Goal: Task Accomplishment & Management: Use online tool/utility

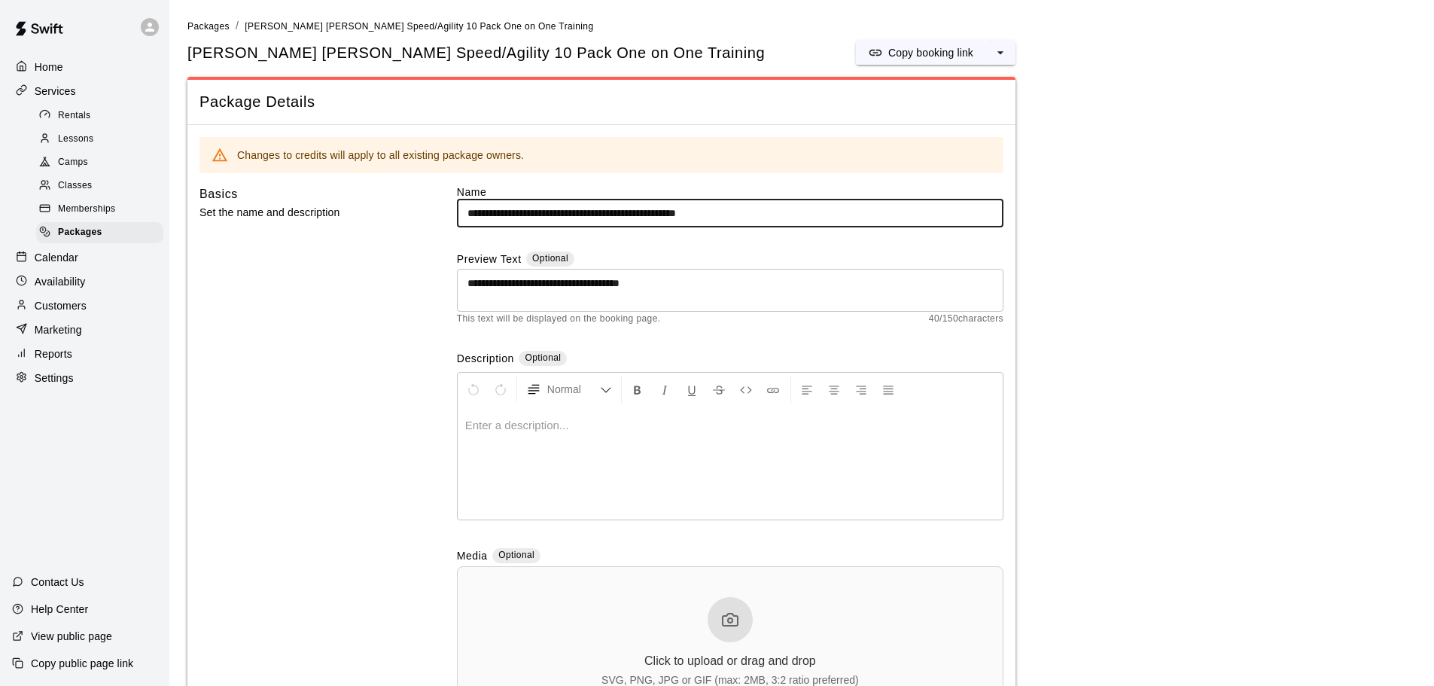
click at [59, 265] on p "Calendar" at bounding box center [57, 257] width 44 height 15
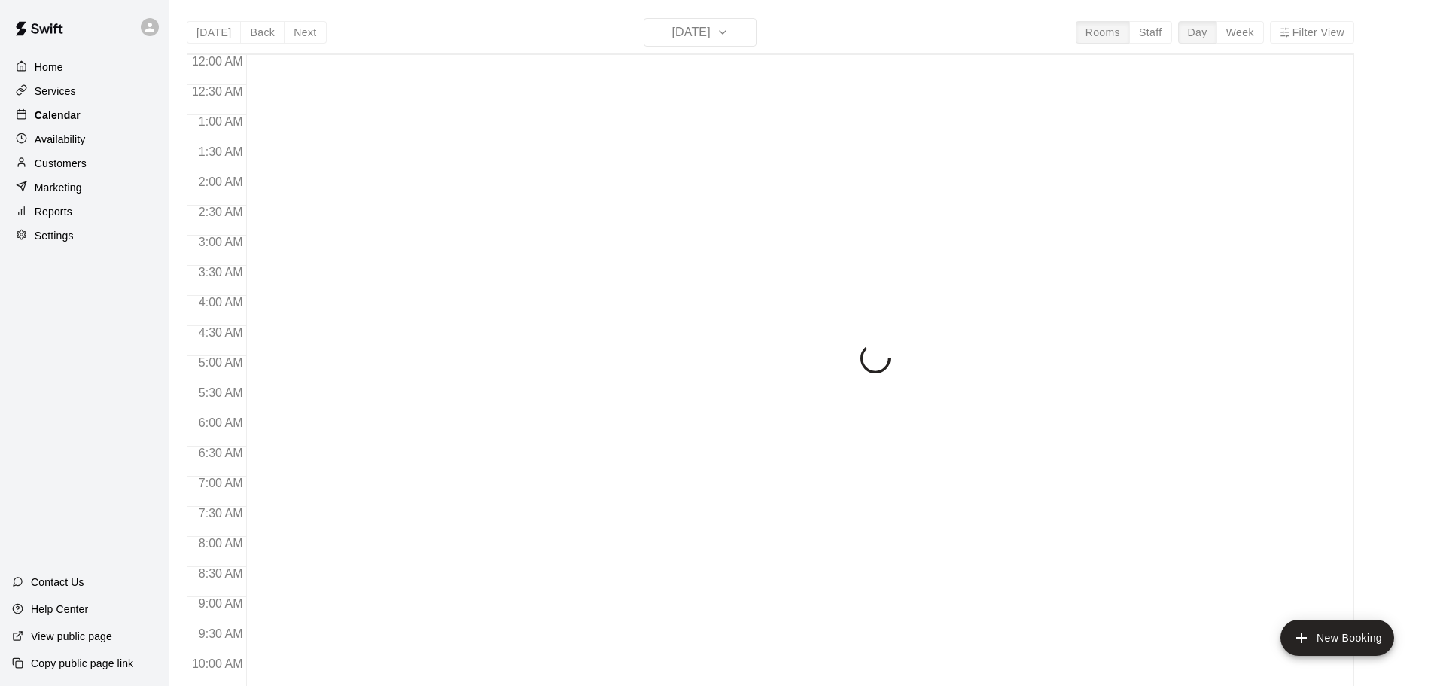
scroll to position [720, 0]
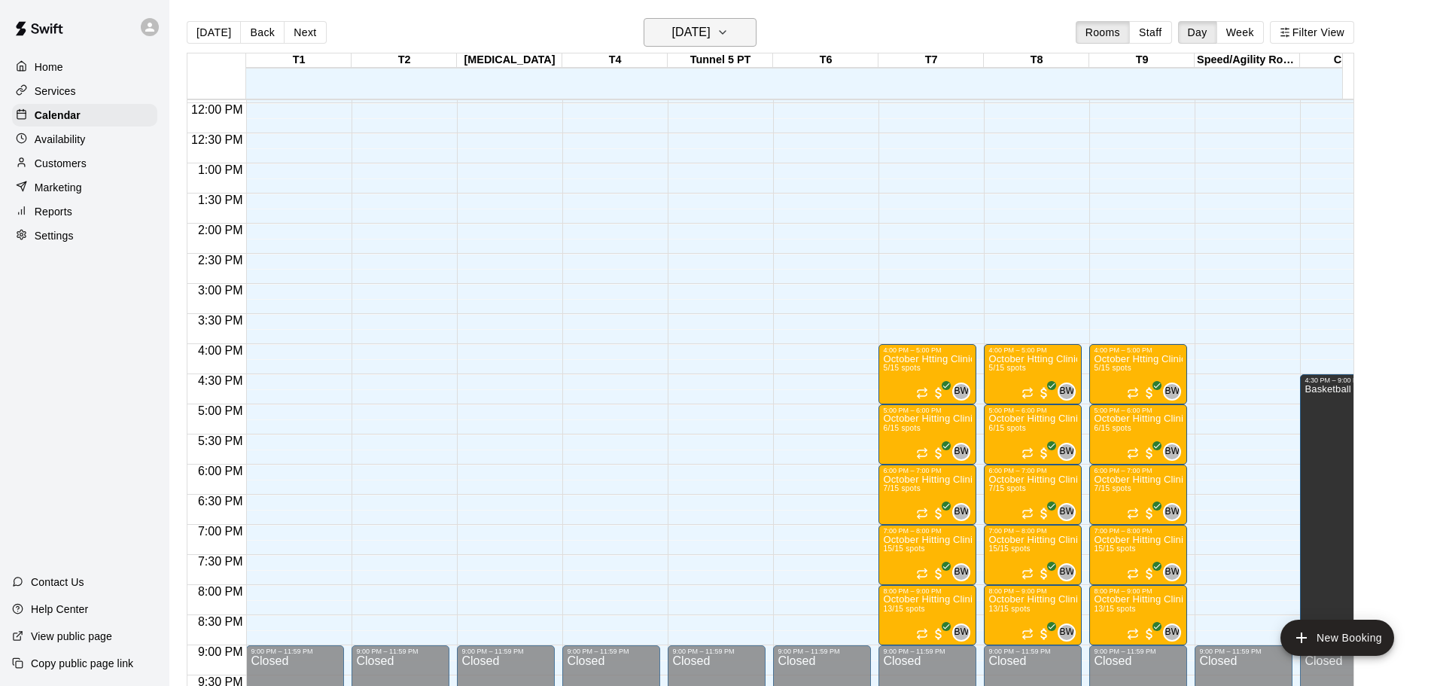
click at [740, 26] on button "[DATE]" at bounding box center [700, 32] width 113 height 29
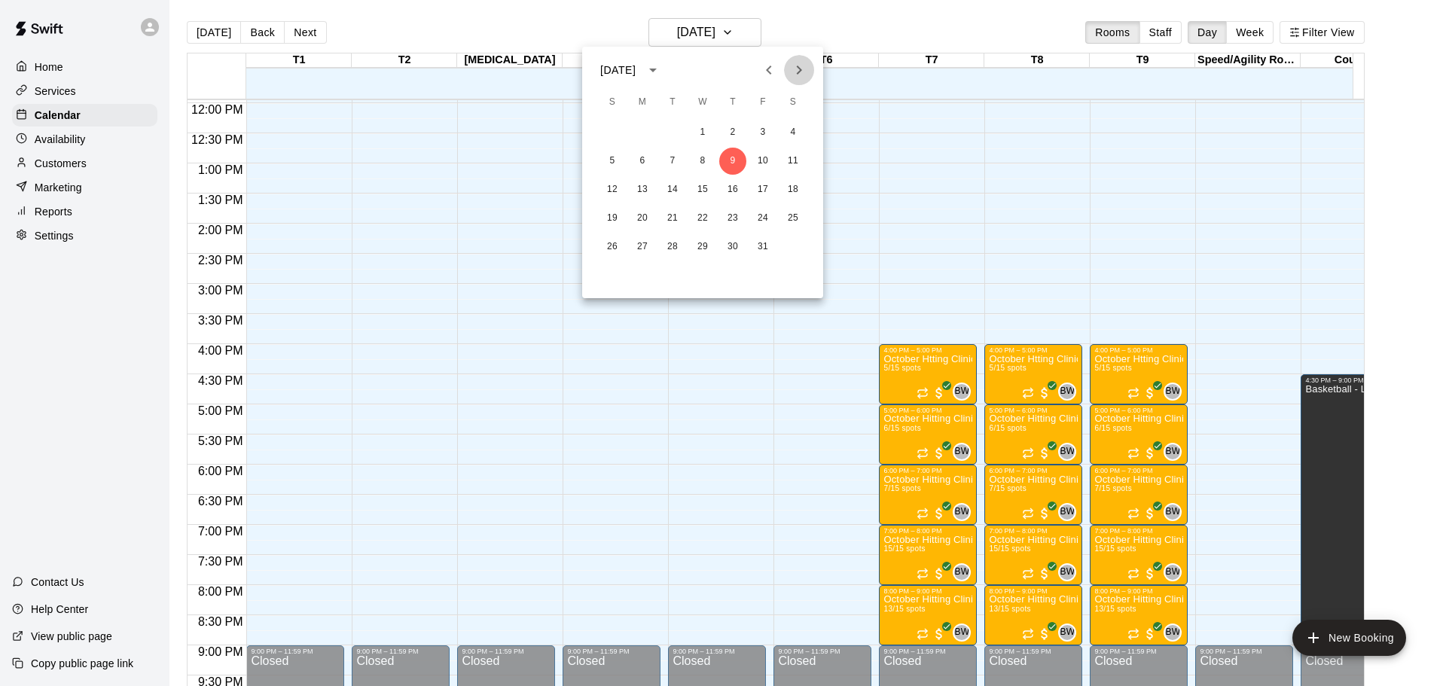
click at [801, 72] on icon "Next month" at bounding box center [799, 70] width 18 height 18
click at [643, 187] on button "10" at bounding box center [642, 189] width 27 height 27
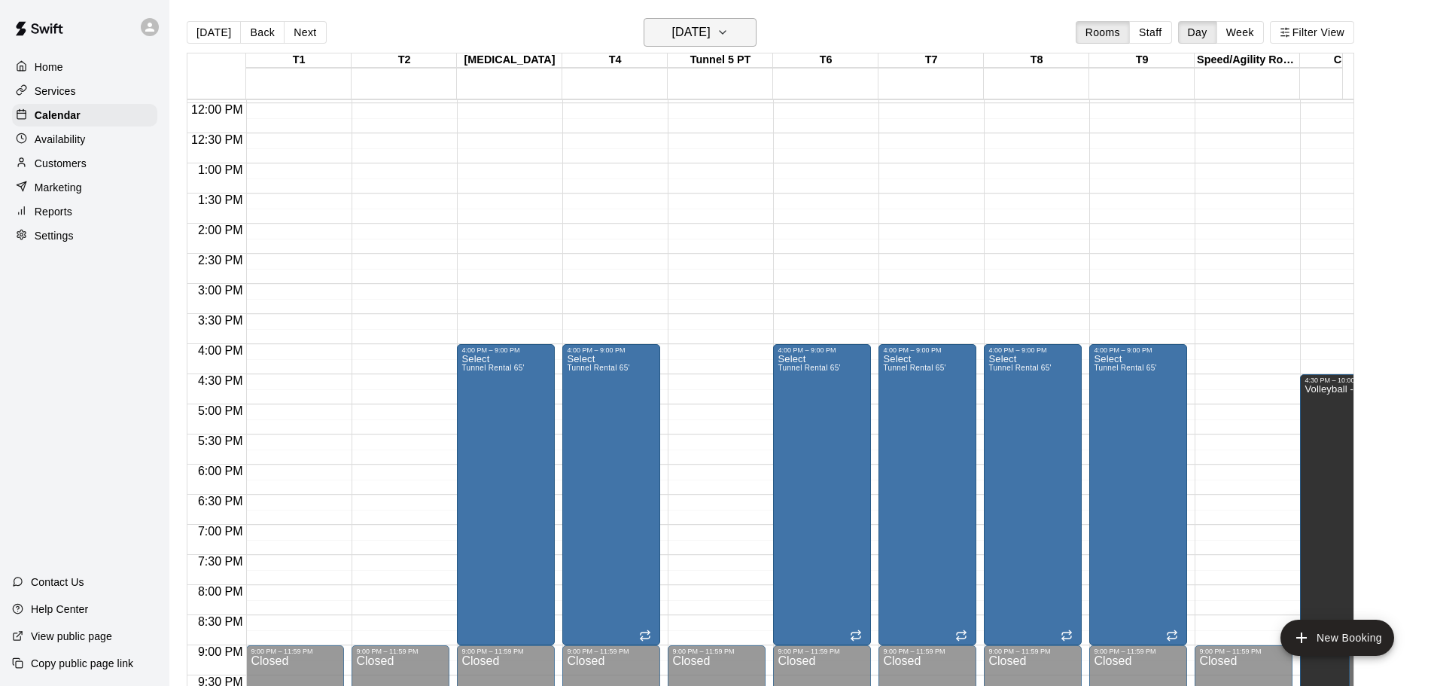
click at [711, 32] on h6 "[DATE]" at bounding box center [691, 32] width 38 height 21
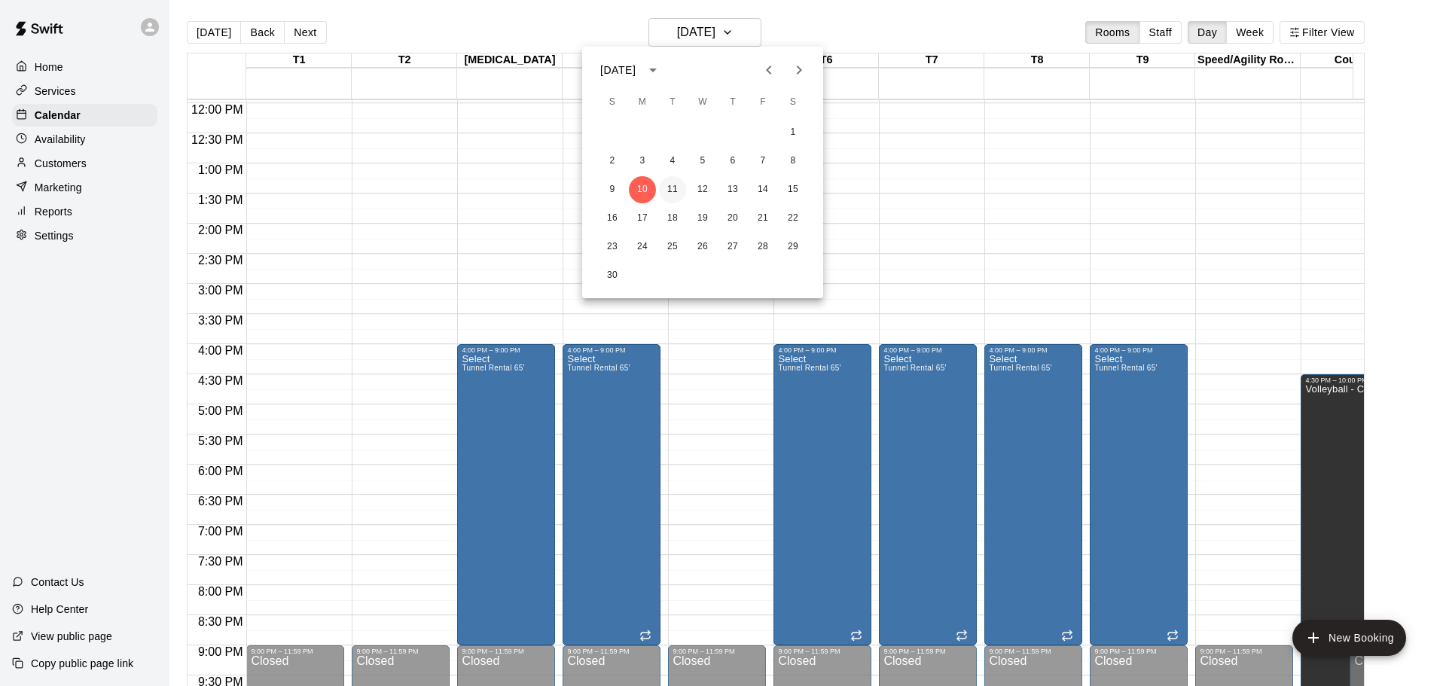
click at [668, 190] on button "11" at bounding box center [672, 189] width 27 height 27
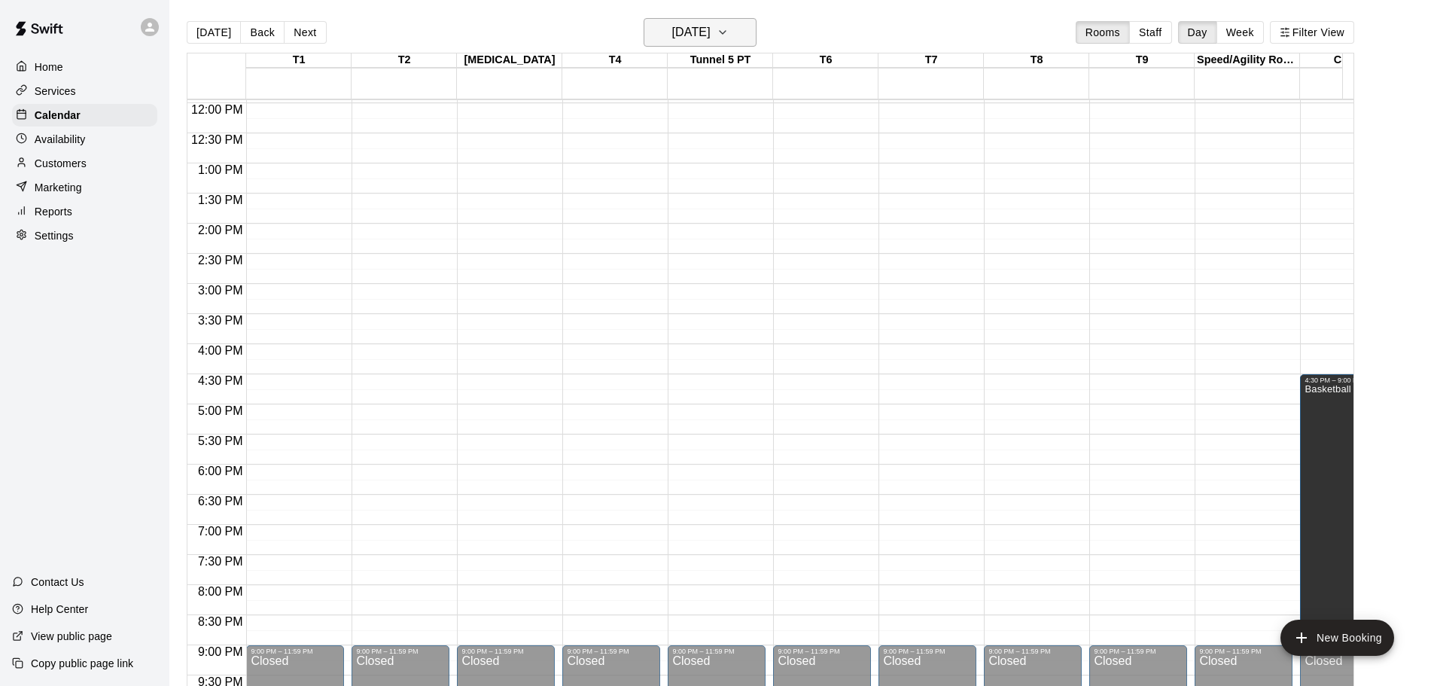
click at [738, 33] on button "[DATE]" at bounding box center [700, 32] width 113 height 29
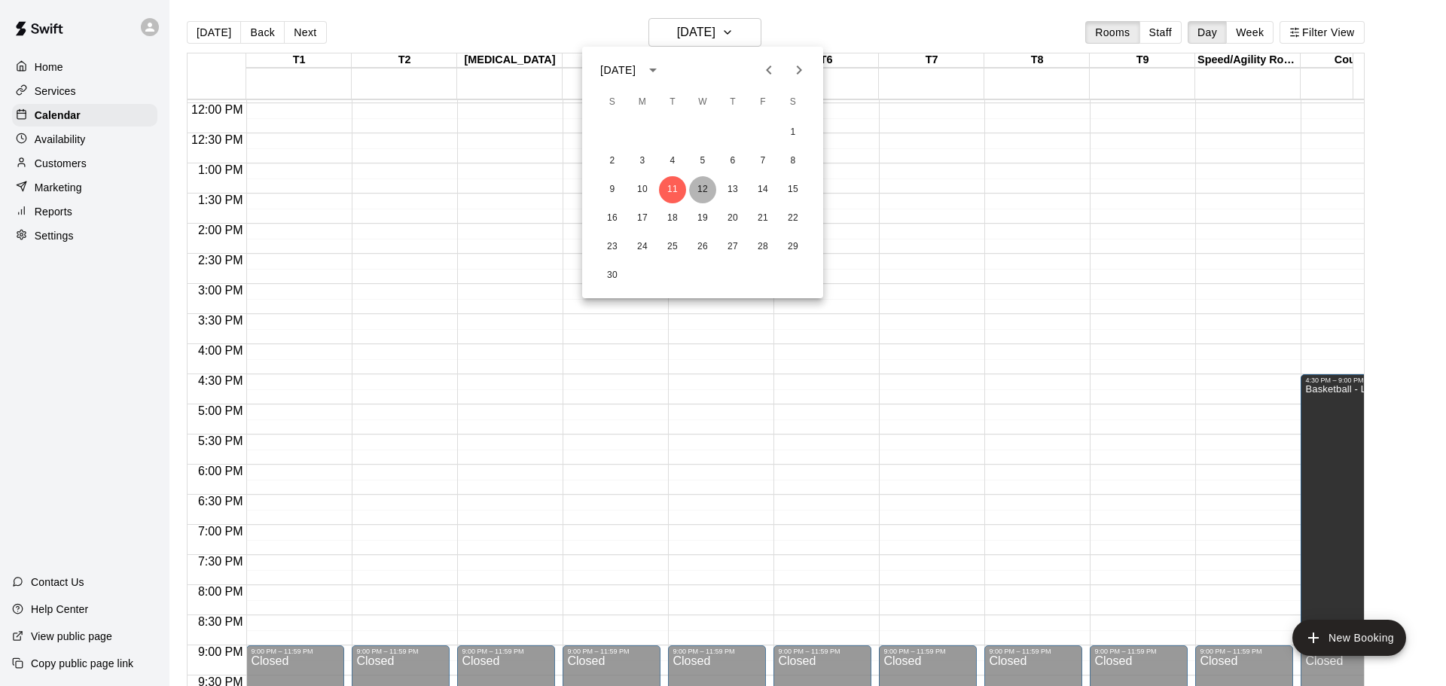
click at [708, 187] on button "12" at bounding box center [702, 189] width 27 height 27
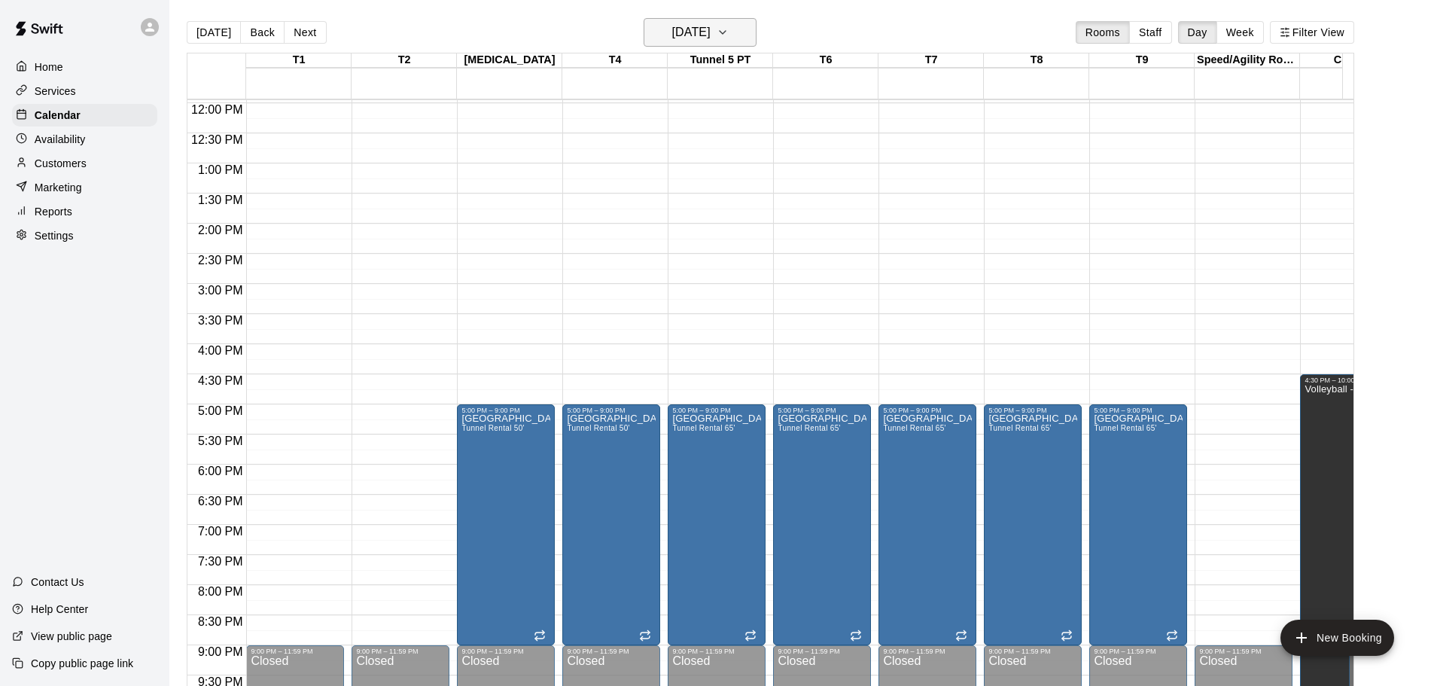
click at [711, 36] on h6 "[DATE]" at bounding box center [691, 32] width 38 height 21
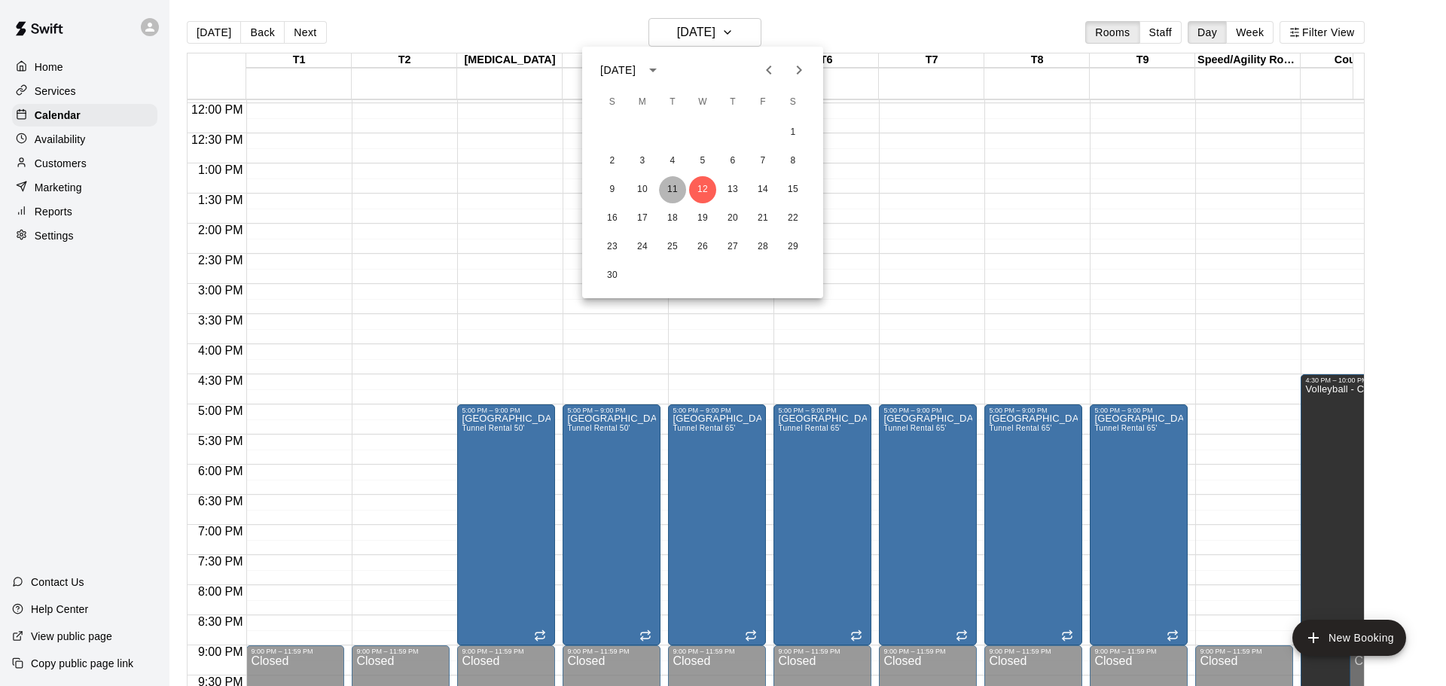
click at [674, 187] on button "11" at bounding box center [672, 189] width 27 height 27
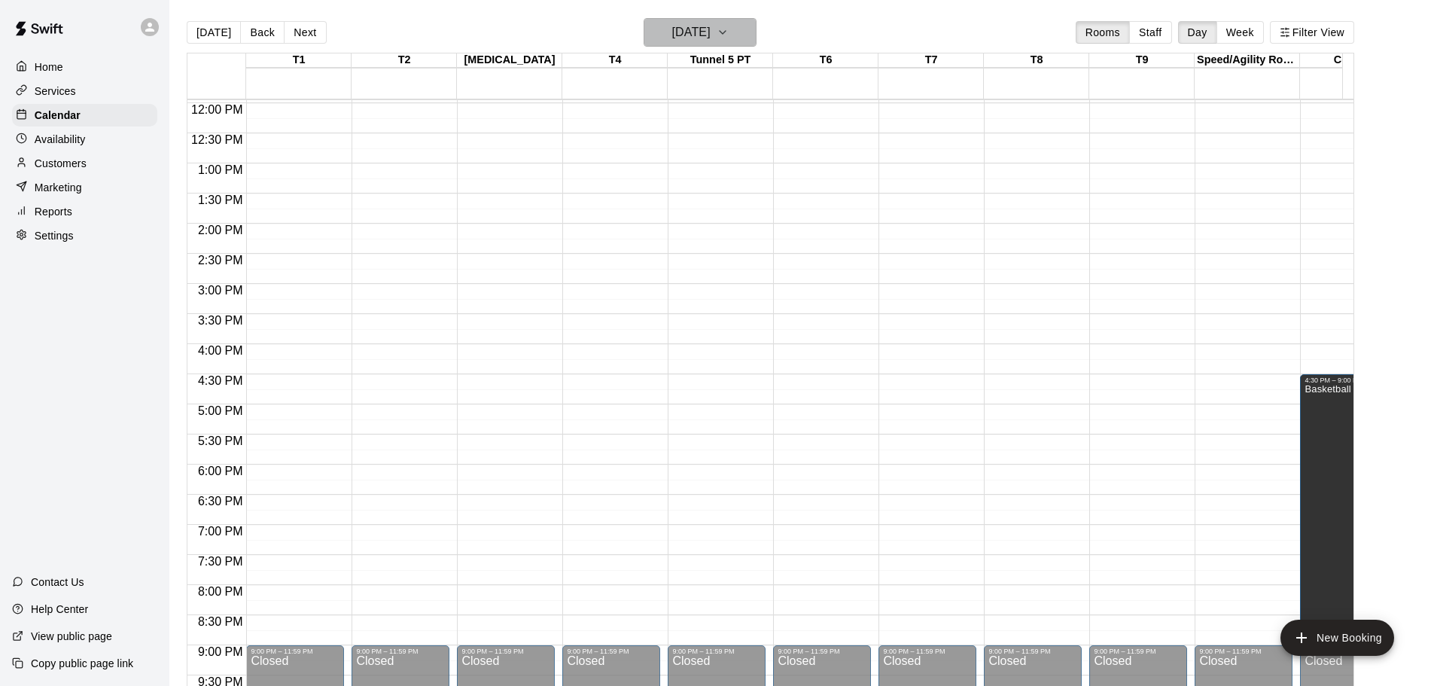
click at [711, 34] on h6 "[DATE]" at bounding box center [691, 32] width 38 height 21
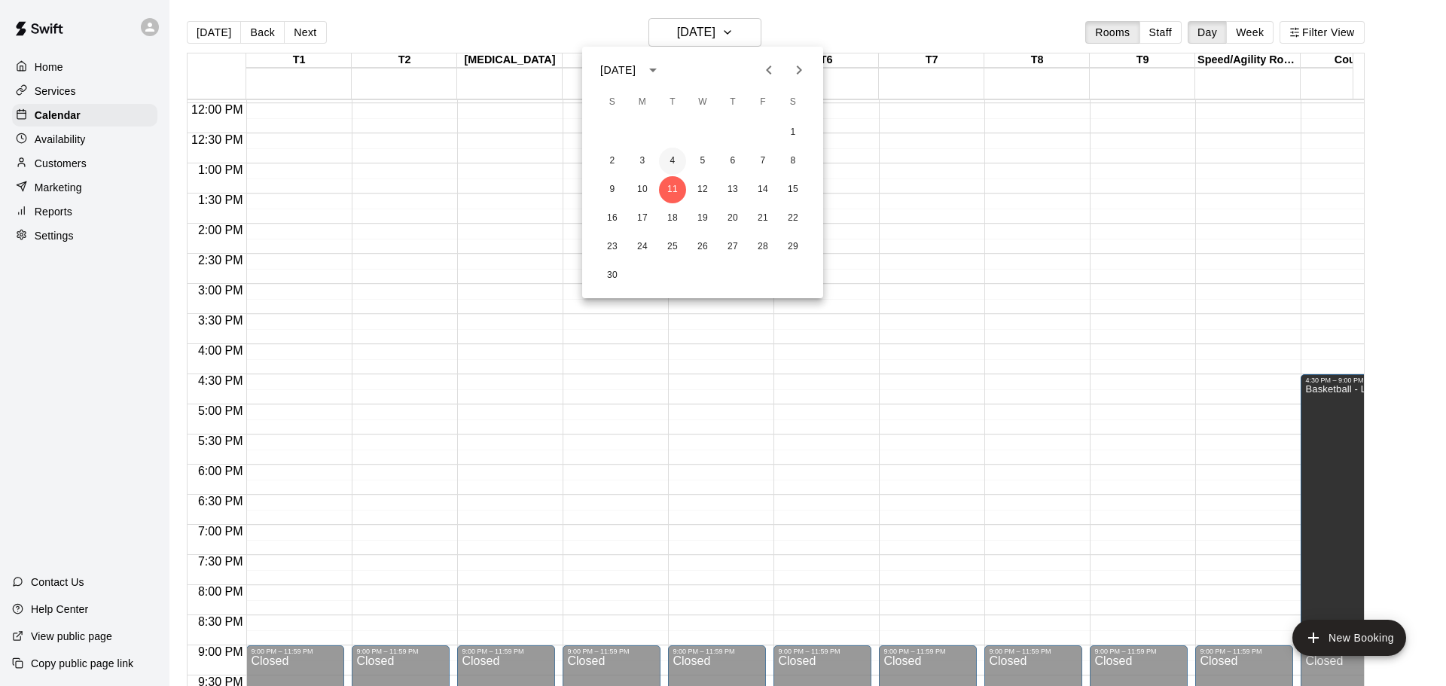
click at [674, 164] on button "4" at bounding box center [672, 161] width 27 height 27
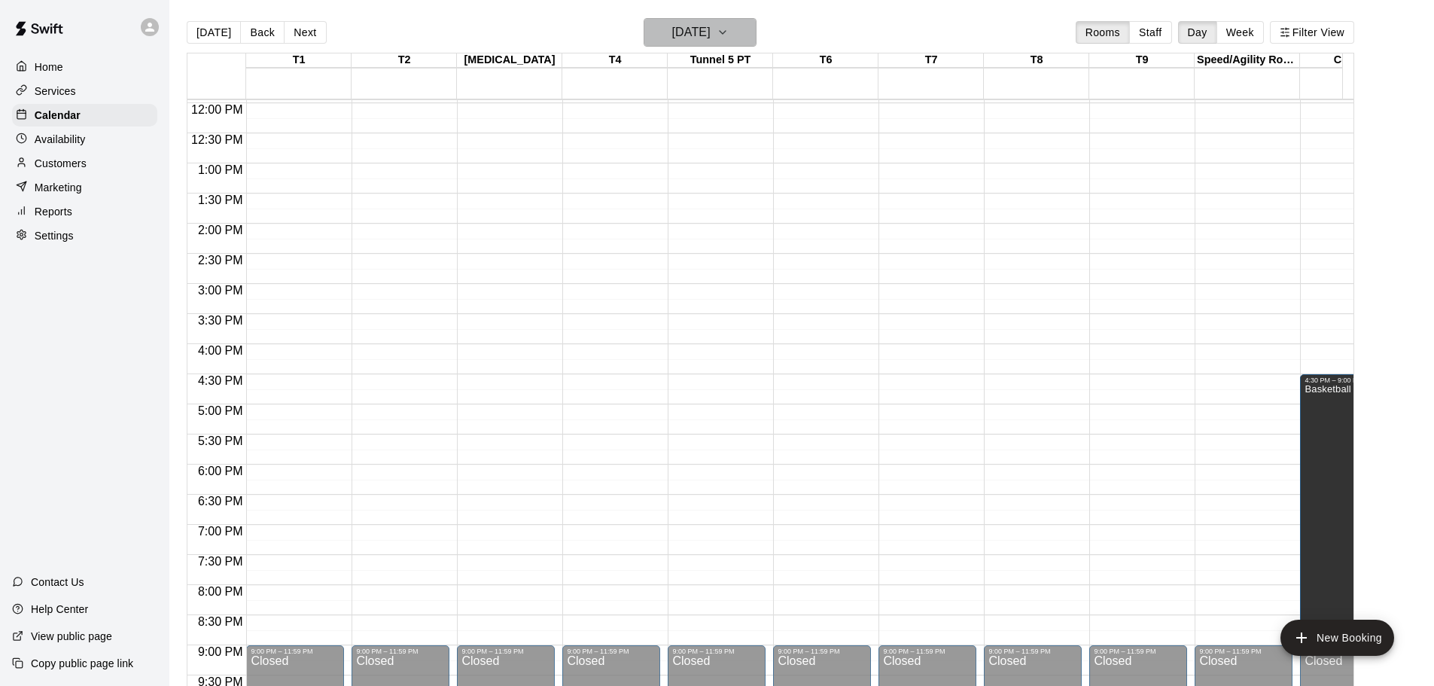
click at [711, 32] on h6 "[DATE]" at bounding box center [691, 32] width 38 height 21
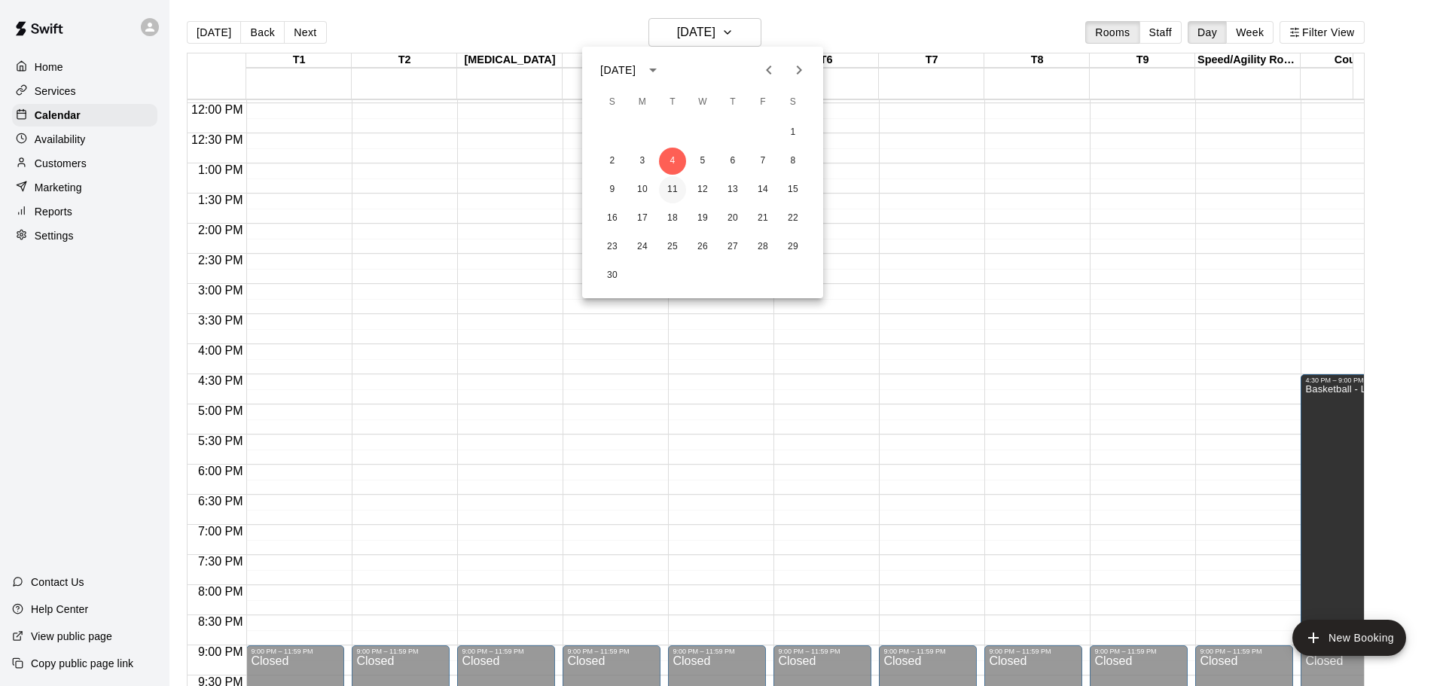
click at [675, 186] on button "11" at bounding box center [672, 189] width 27 height 27
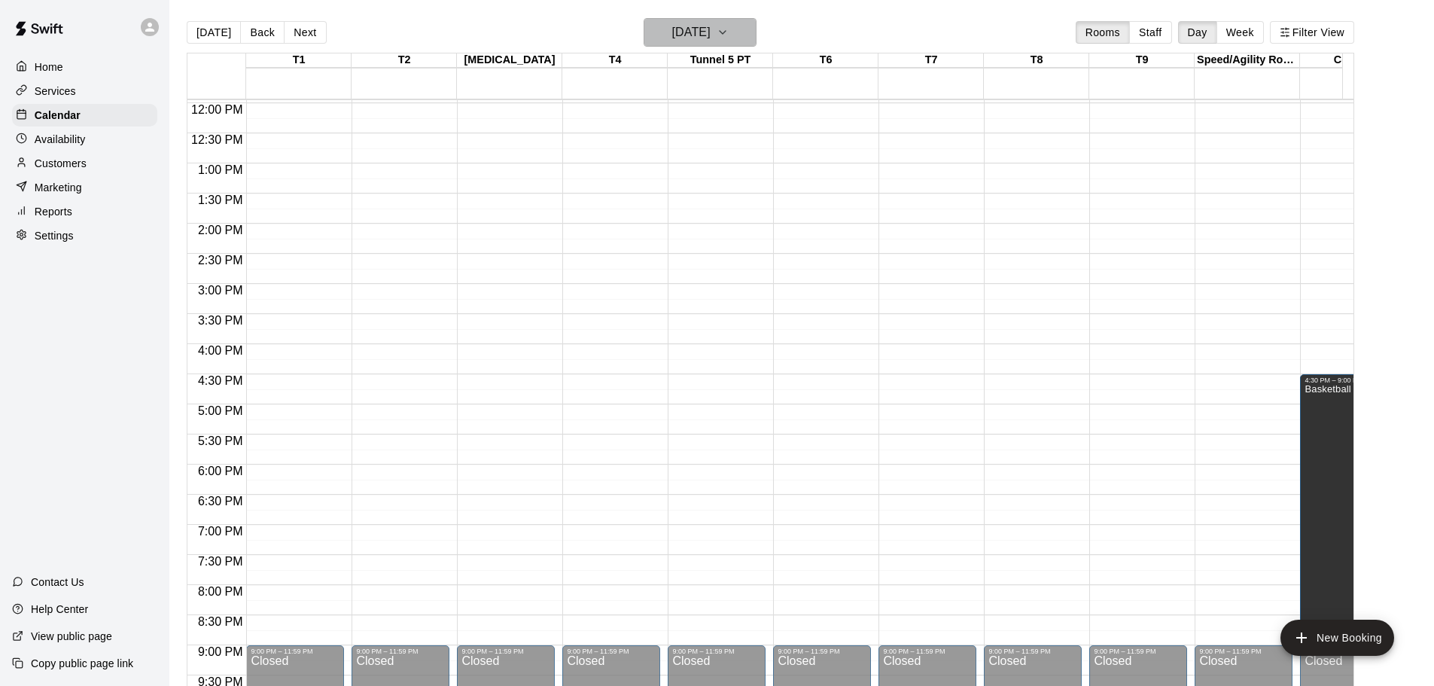
click at [709, 35] on h6 "[DATE]" at bounding box center [691, 32] width 38 height 21
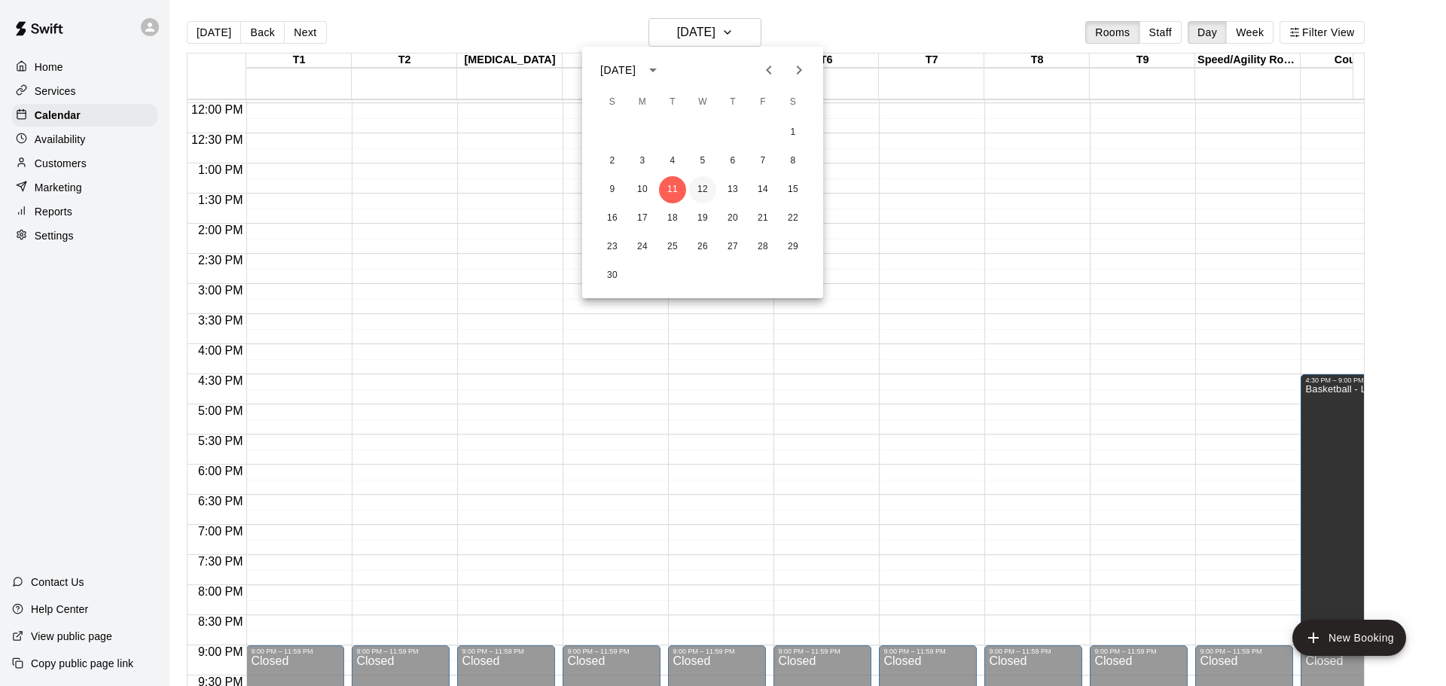
click at [702, 193] on button "12" at bounding box center [702, 189] width 27 height 27
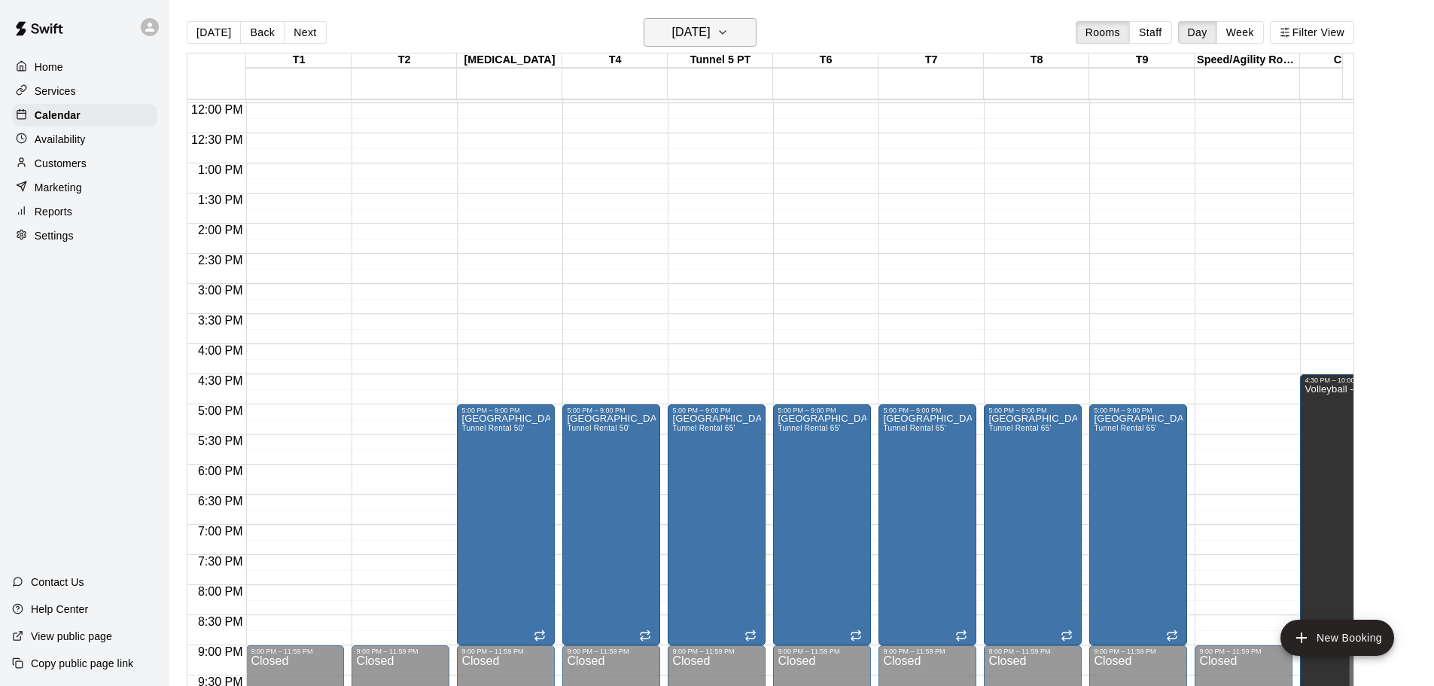
click at [711, 28] on h6 "[DATE]" at bounding box center [691, 32] width 38 height 21
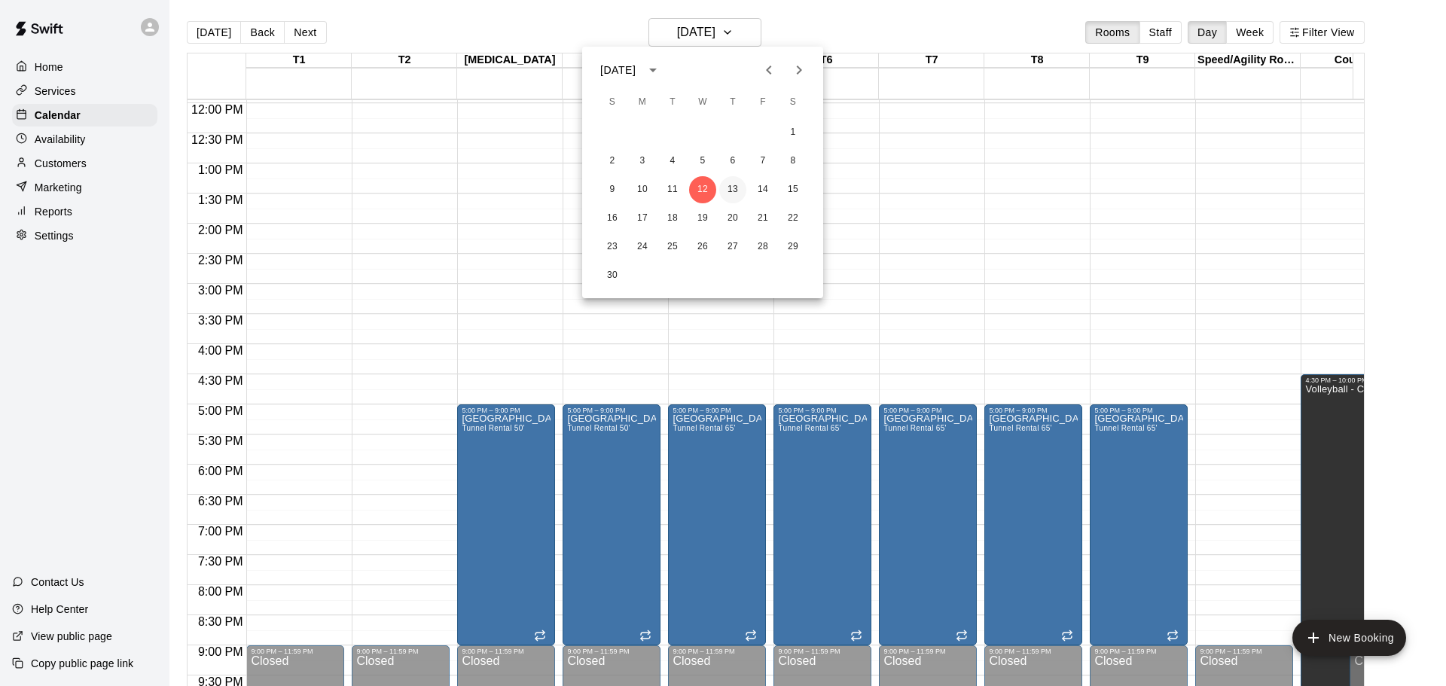
click at [732, 181] on button "13" at bounding box center [732, 189] width 27 height 27
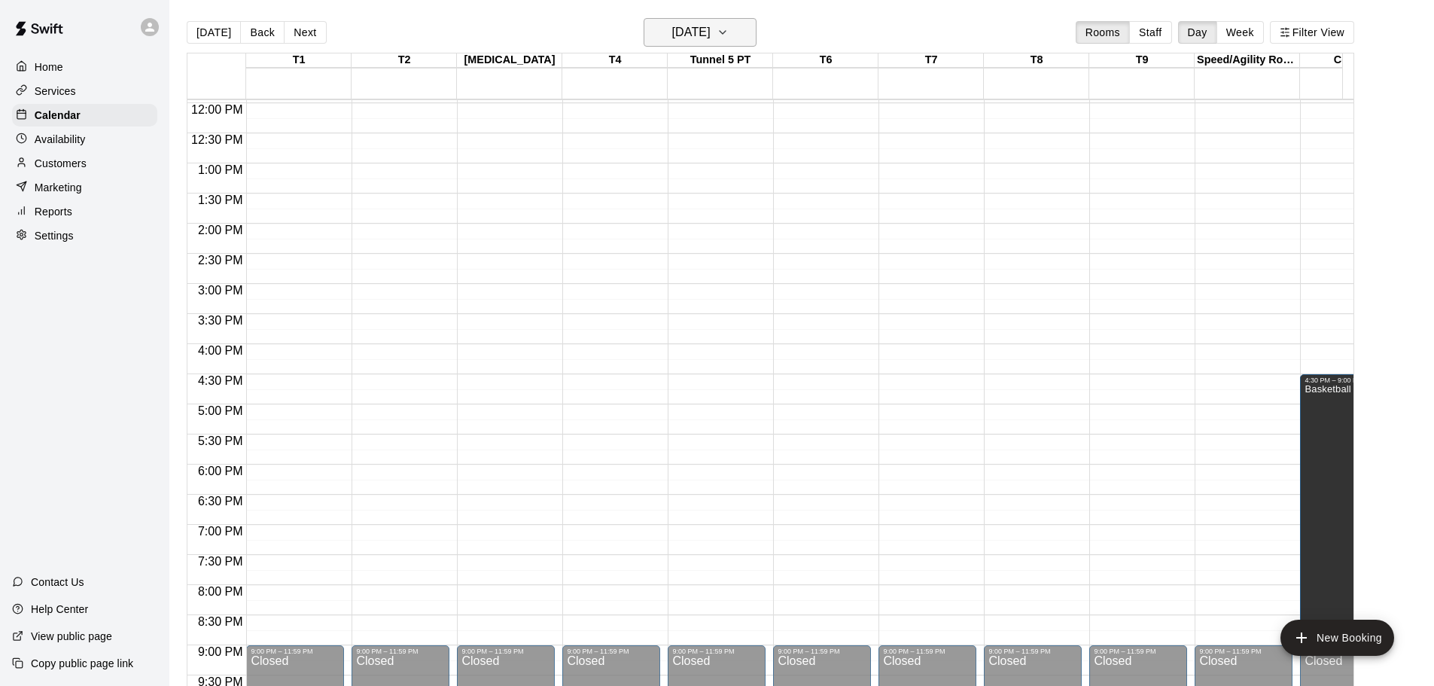
click at [711, 30] on h6 "[DATE]" at bounding box center [691, 32] width 38 height 21
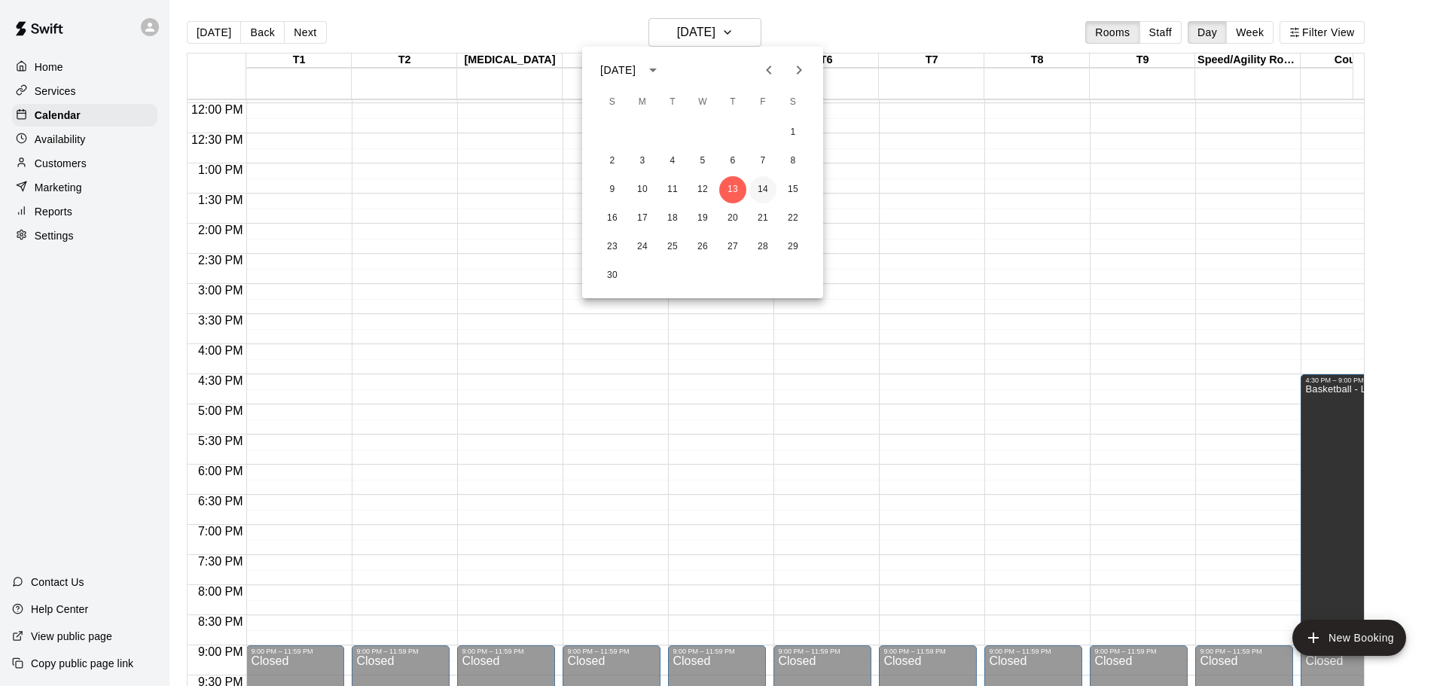
click at [762, 190] on button "14" at bounding box center [762, 189] width 27 height 27
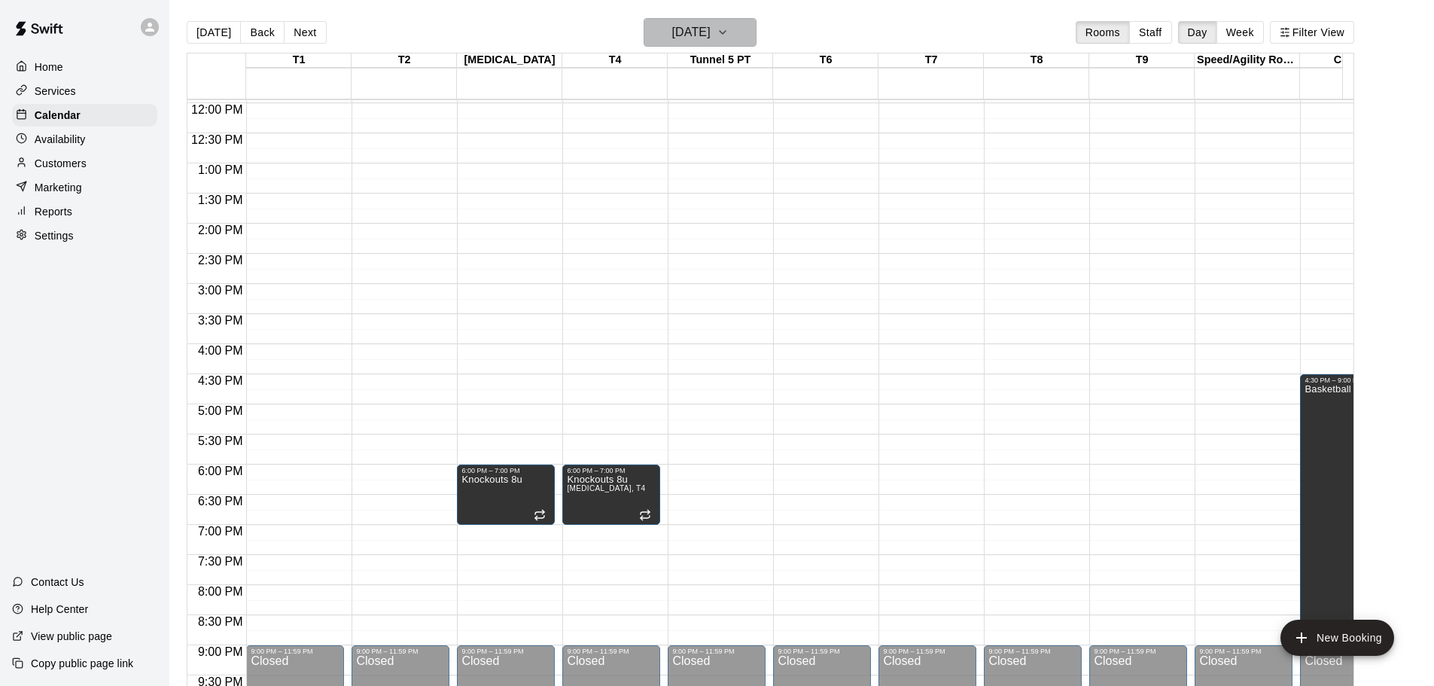
click at [711, 36] on h6 "[DATE]" at bounding box center [691, 32] width 38 height 21
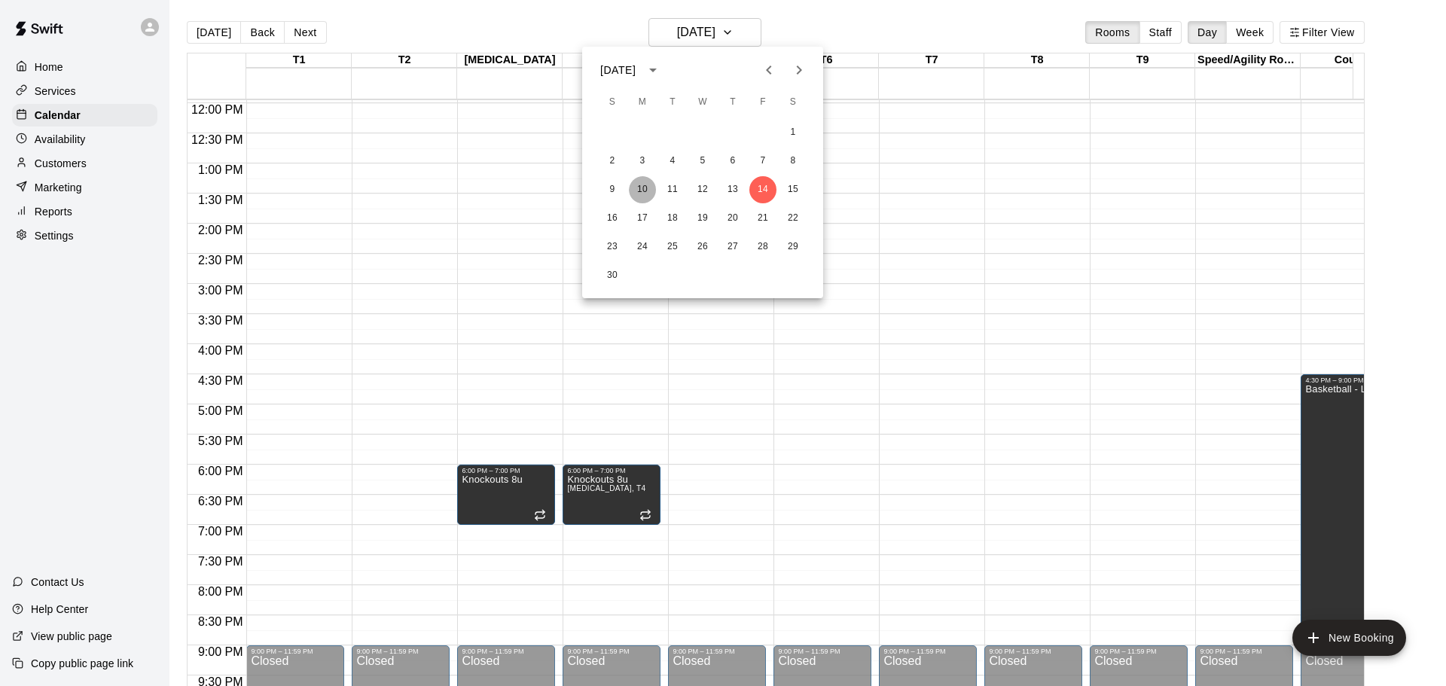
click at [648, 191] on button "10" at bounding box center [642, 189] width 27 height 27
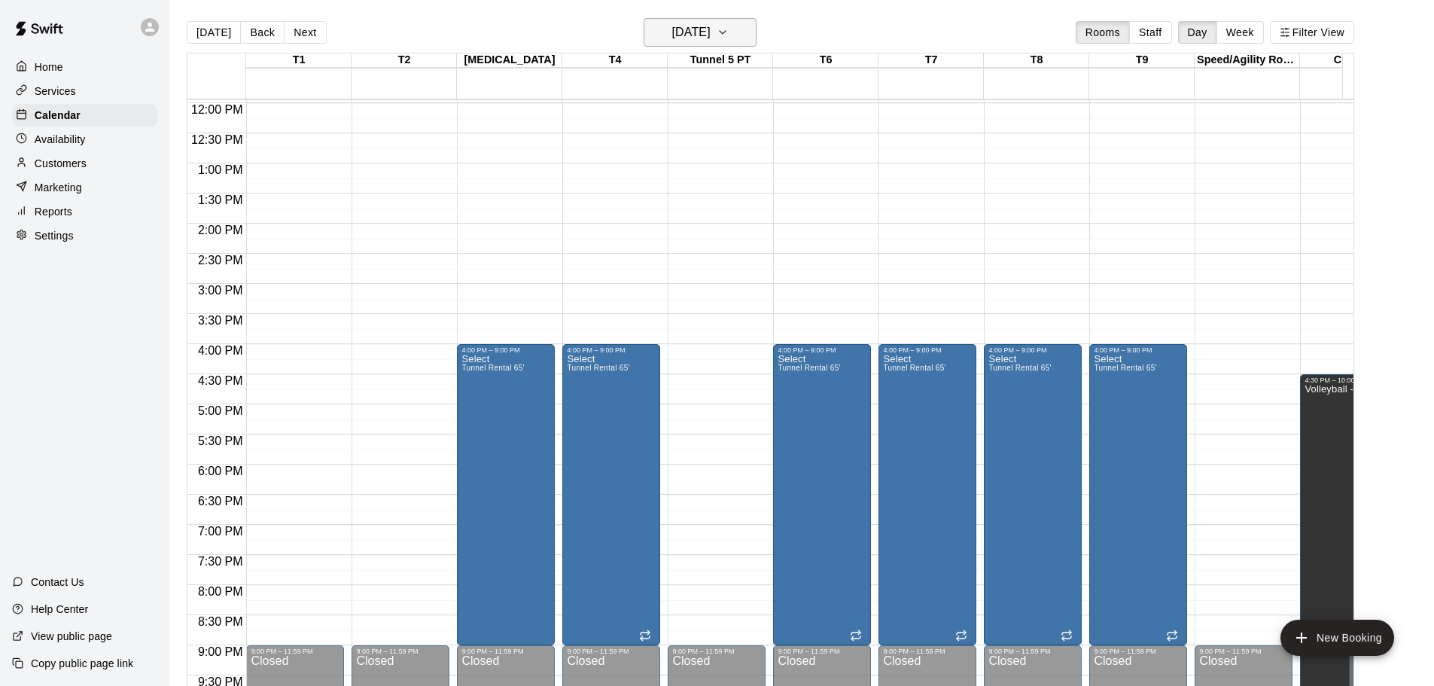
click at [711, 30] on h6 "[DATE]" at bounding box center [691, 32] width 38 height 21
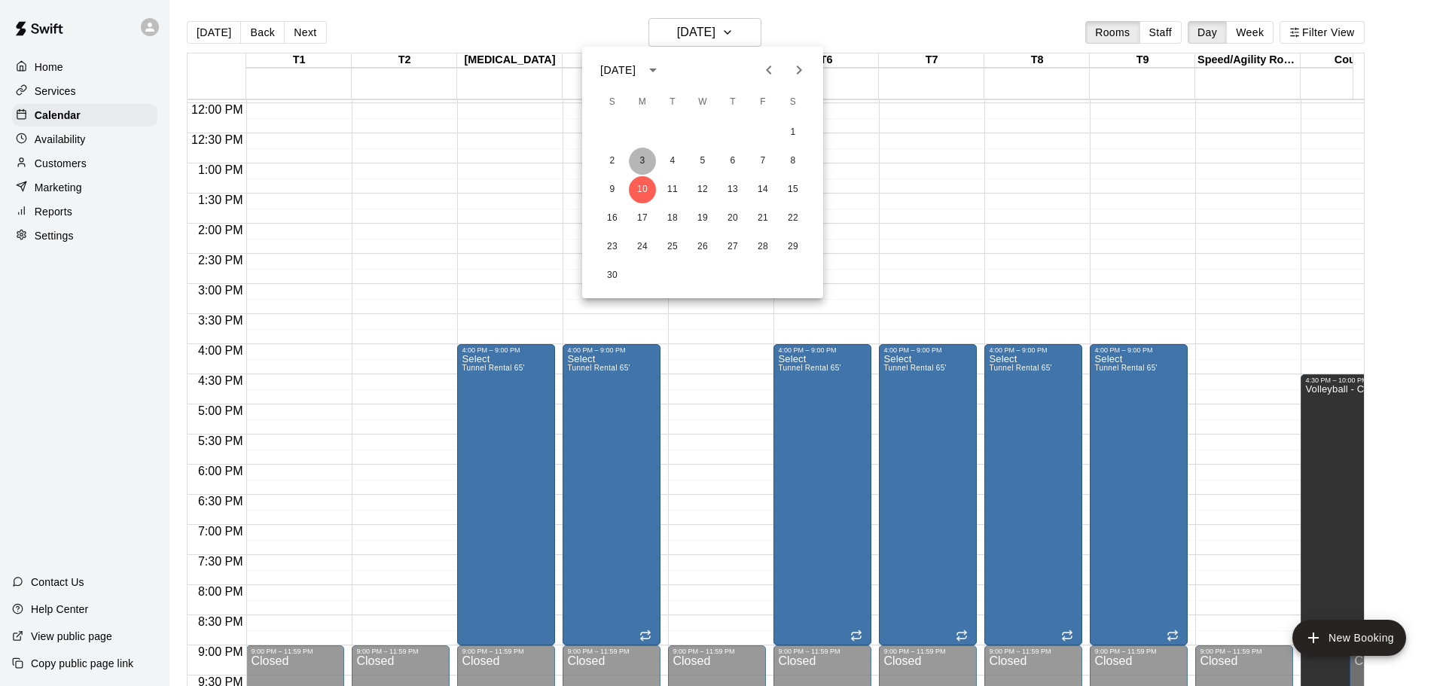
click at [642, 164] on button "3" at bounding box center [642, 161] width 27 height 27
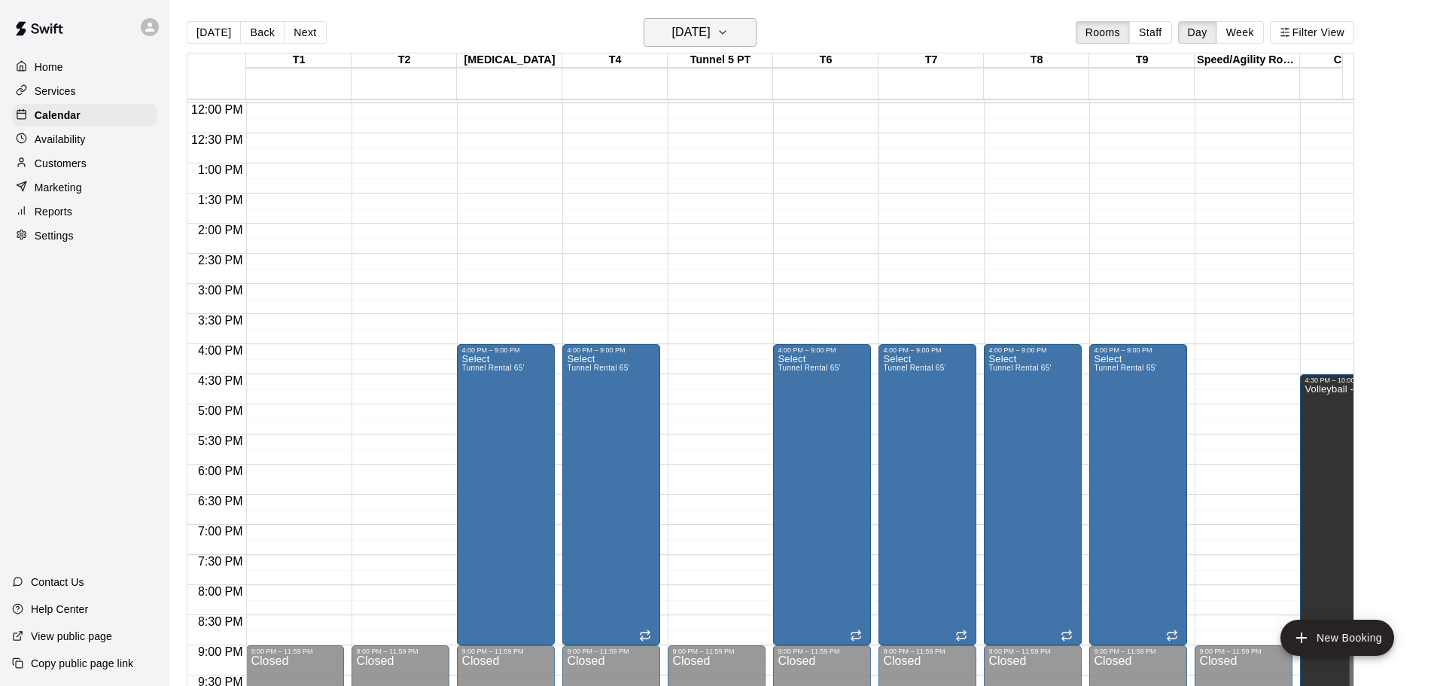
click at [715, 21] on button "[DATE]" at bounding box center [700, 32] width 113 height 29
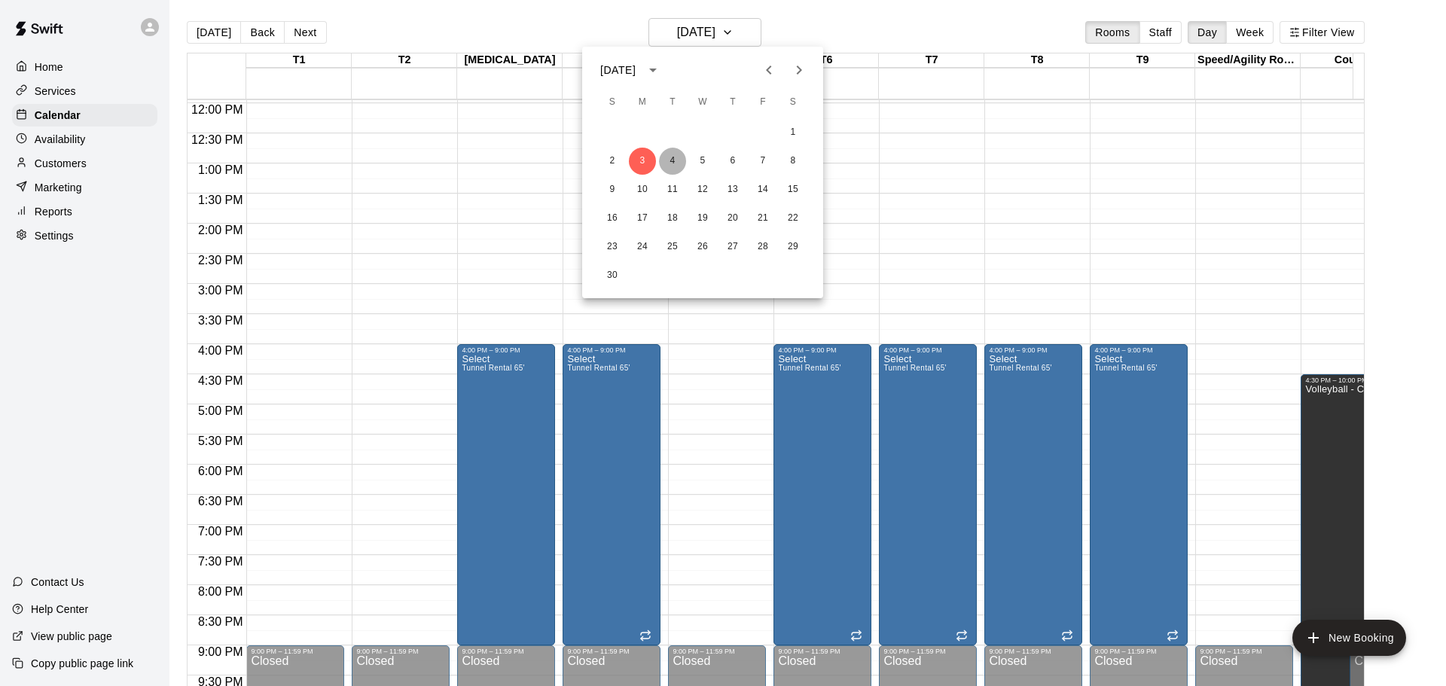
click at [678, 161] on button "4" at bounding box center [672, 161] width 27 height 27
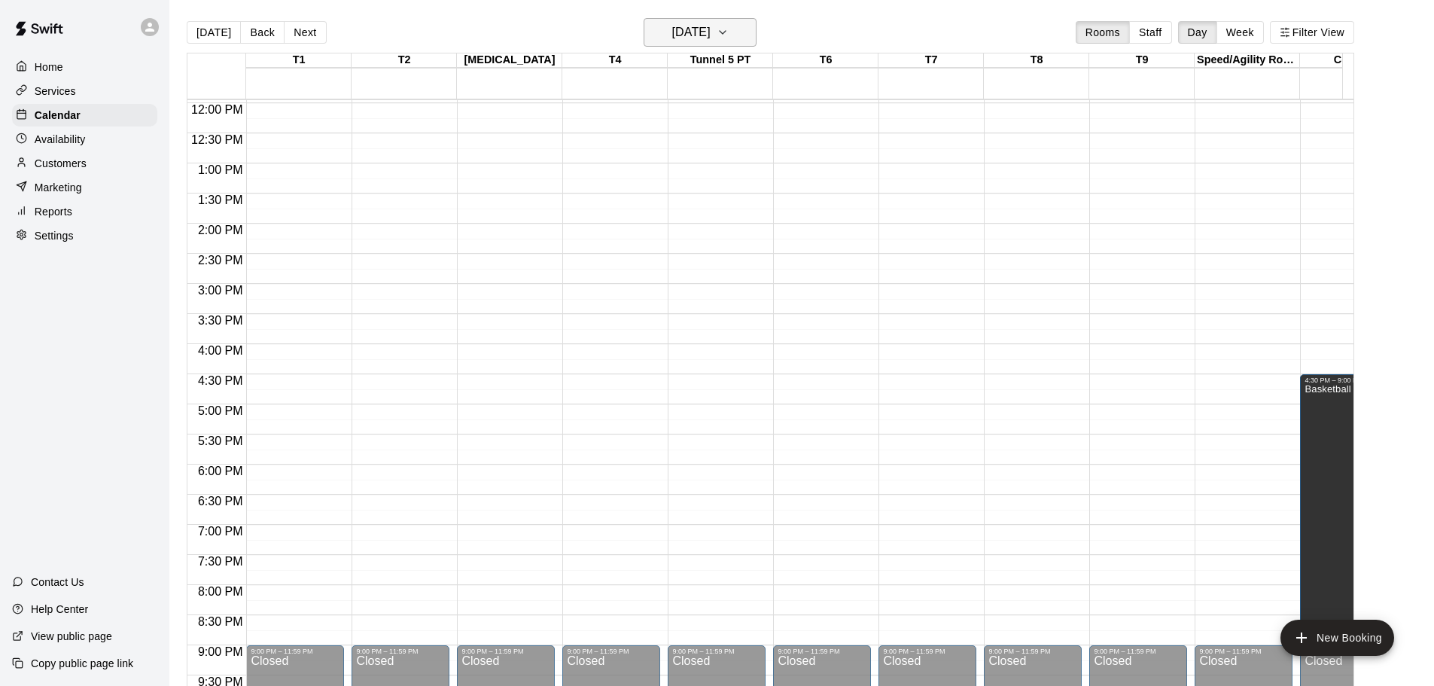
click at [711, 35] on h6 "[DATE]" at bounding box center [691, 32] width 38 height 21
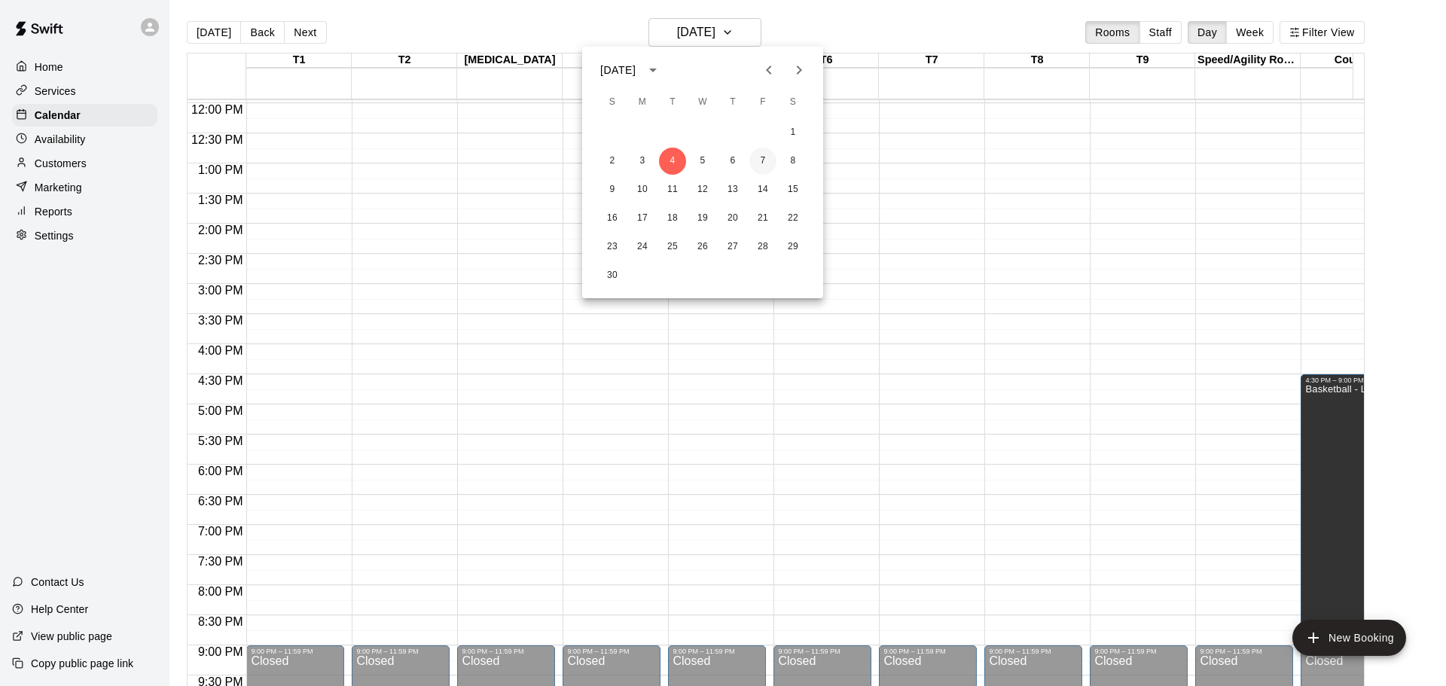
click at [767, 163] on button "7" at bounding box center [762, 161] width 27 height 27
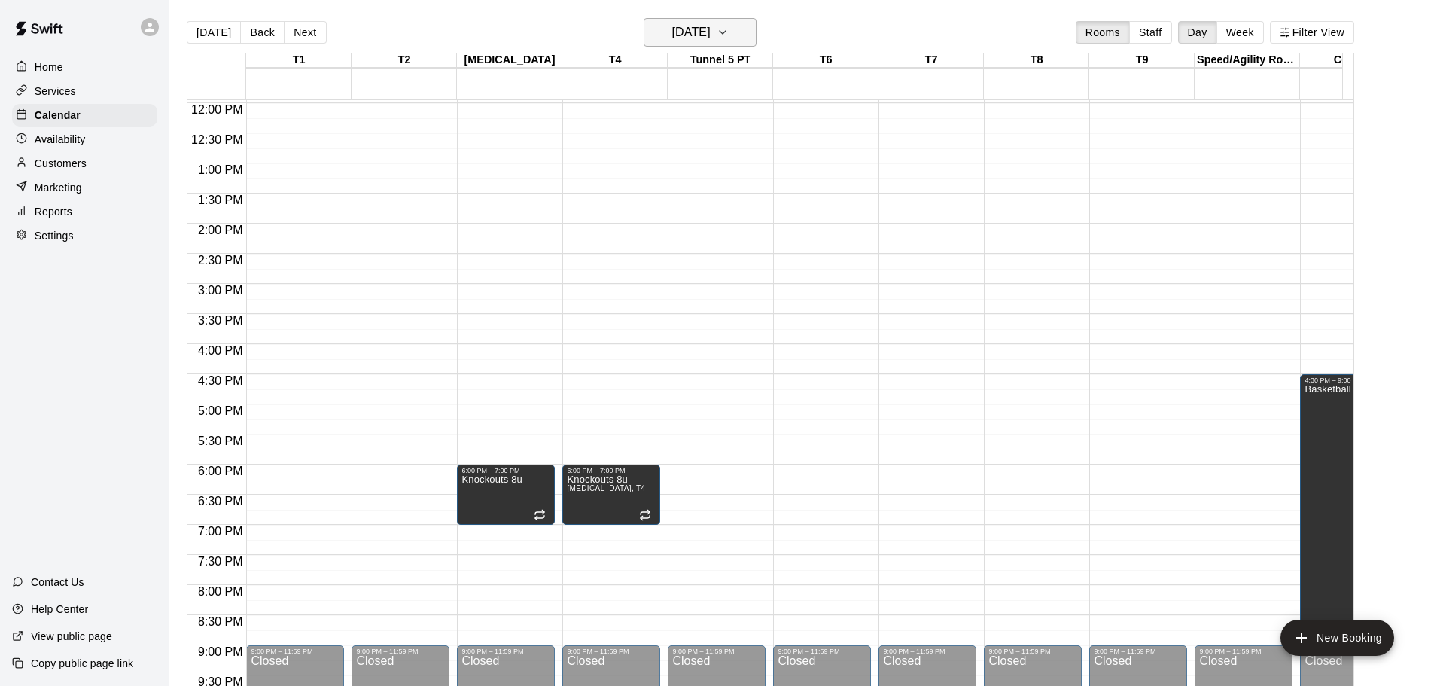
click at [711, 37] on h6 "[DATE]" at bounding box center [691, 32] width 38 height 21
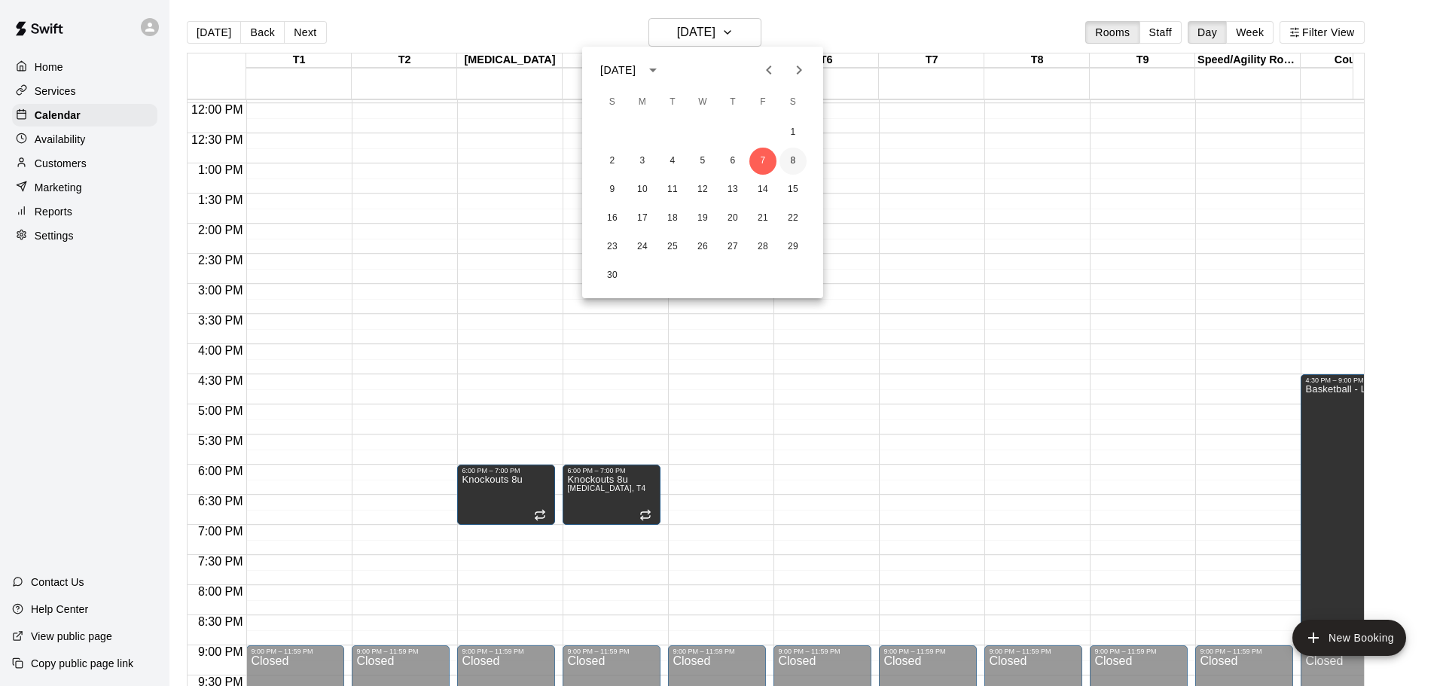
click at [789, 158] on button "8" at bounding box center [792, 161] width 27 height 27
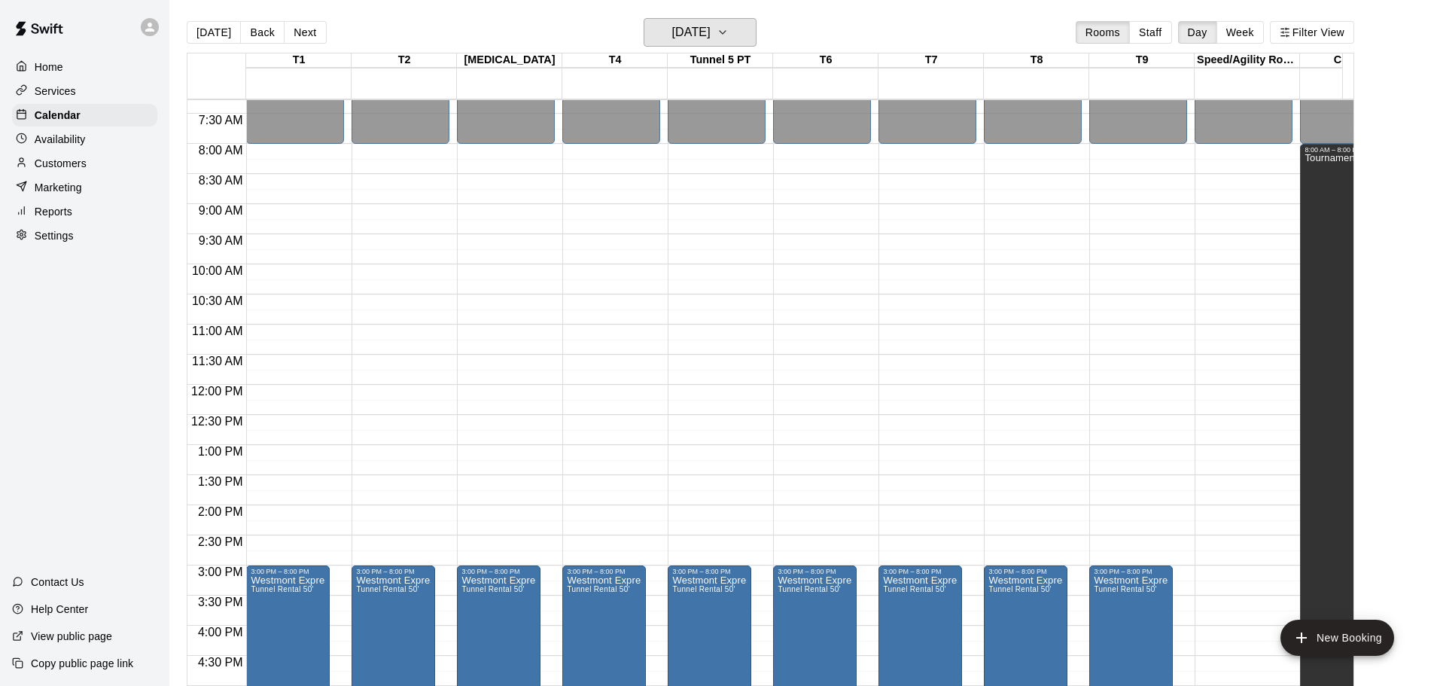
scroll to position [434, 0]
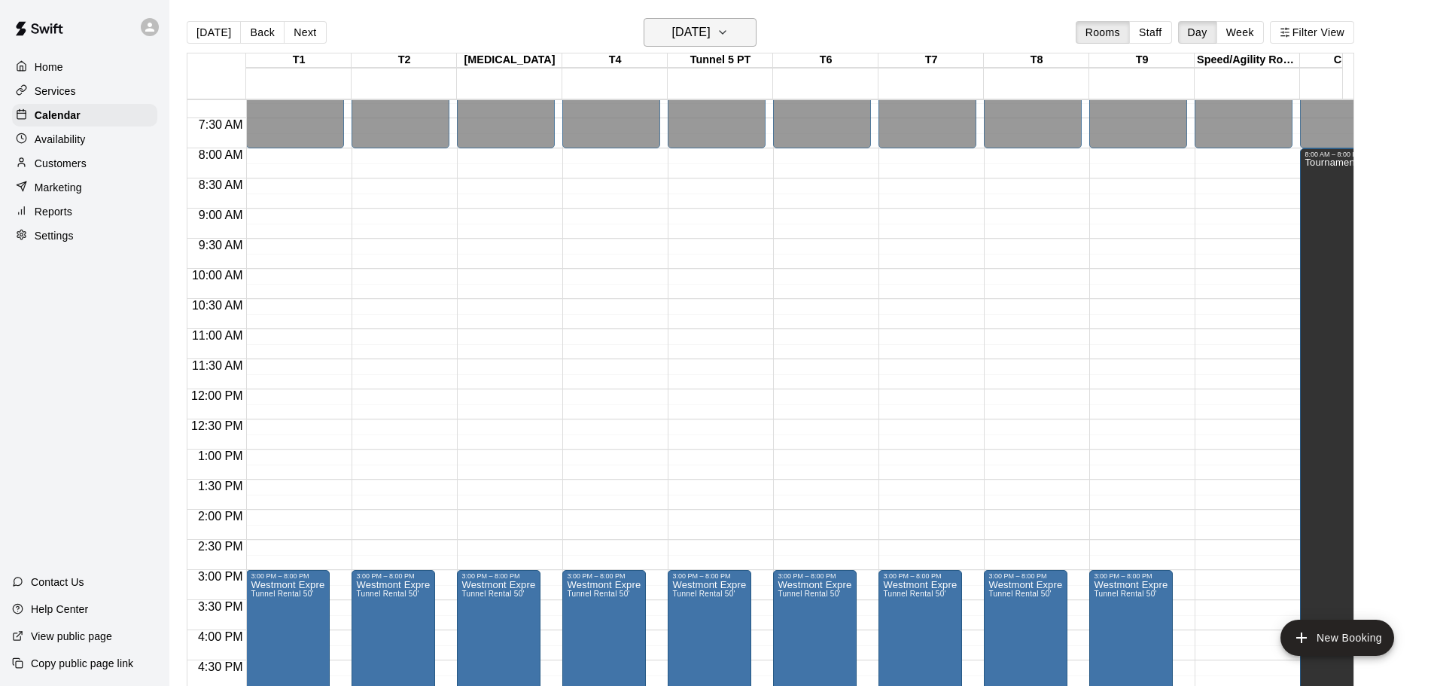
click at [743, 38] on button "[DATE]" at bounding box center [700, 32] width 113 height 29
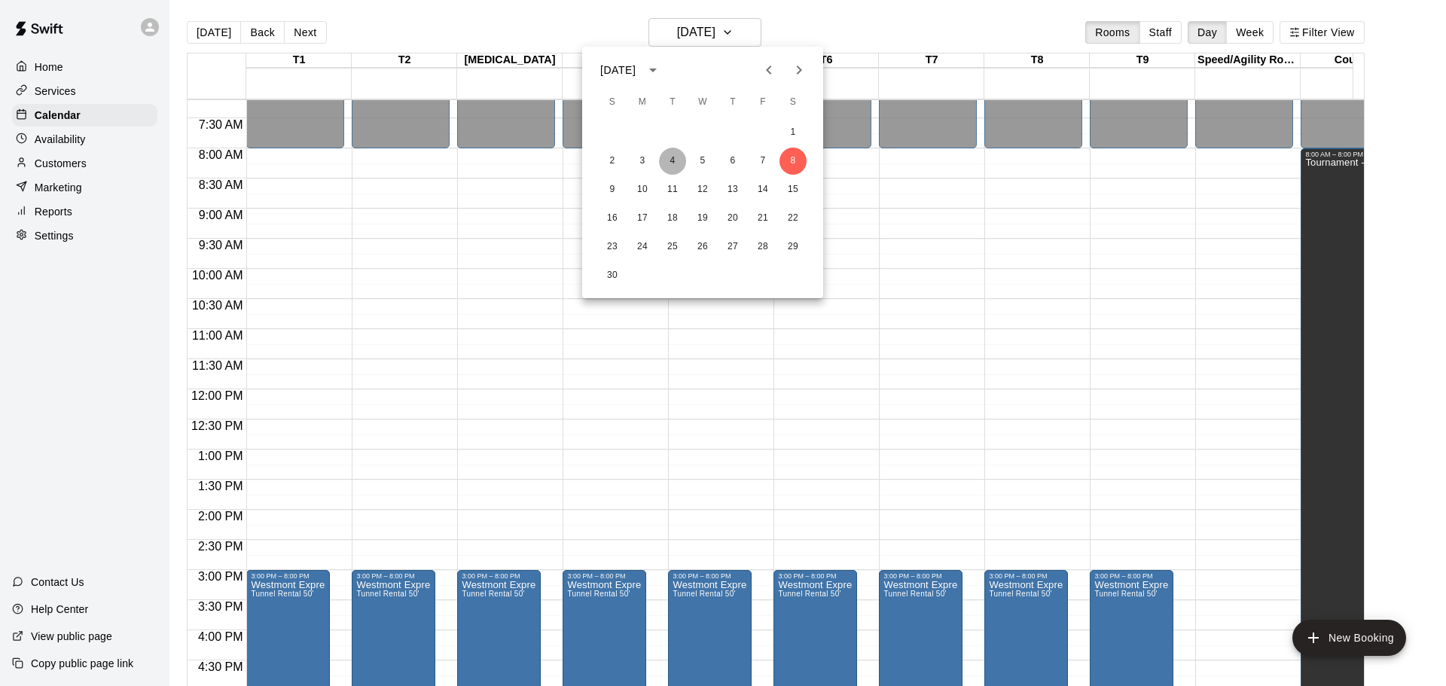
click at [673, 166] on button "4" at bounding box center [672, 161] width 27 height 27
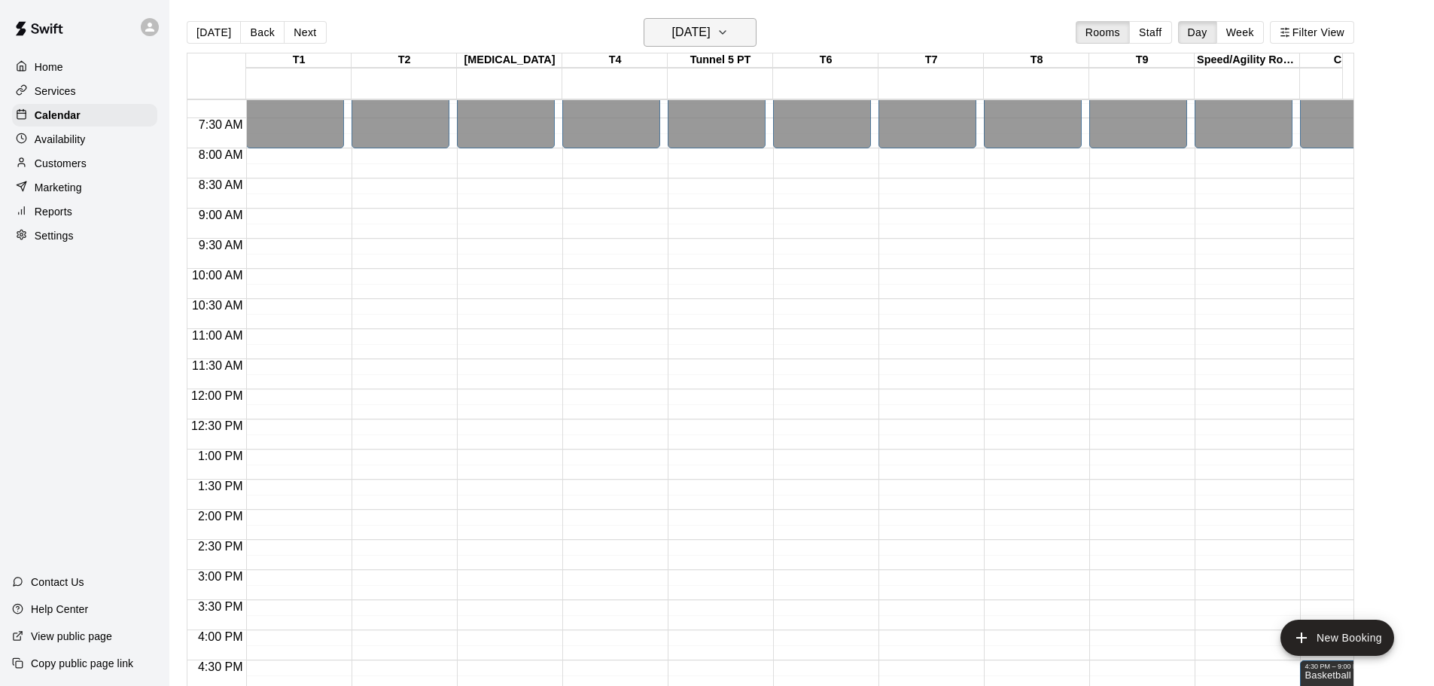
click at [711, 33] on h6 "[DATE]" at bounding box center [691, 32] width 38 height 21
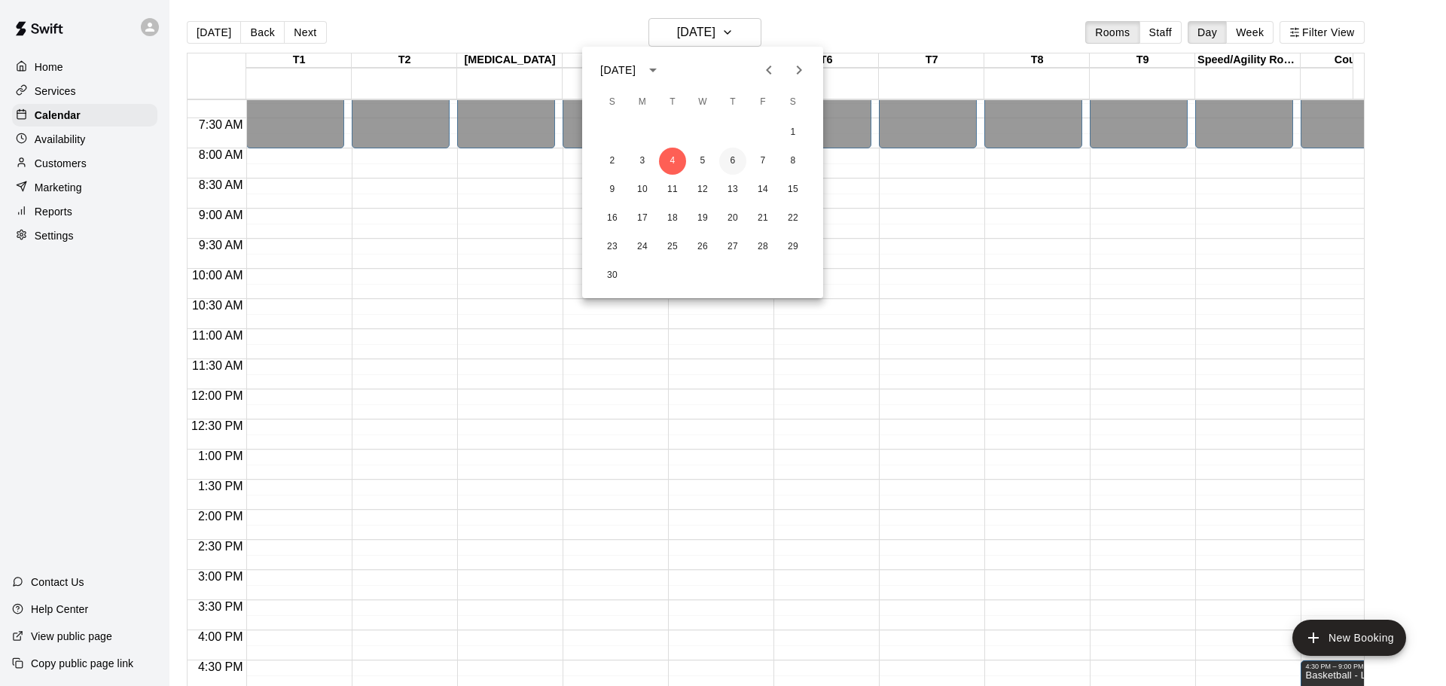
click at [730, 166] on button "6" at bounding box center [732, 161] width 27 height 27
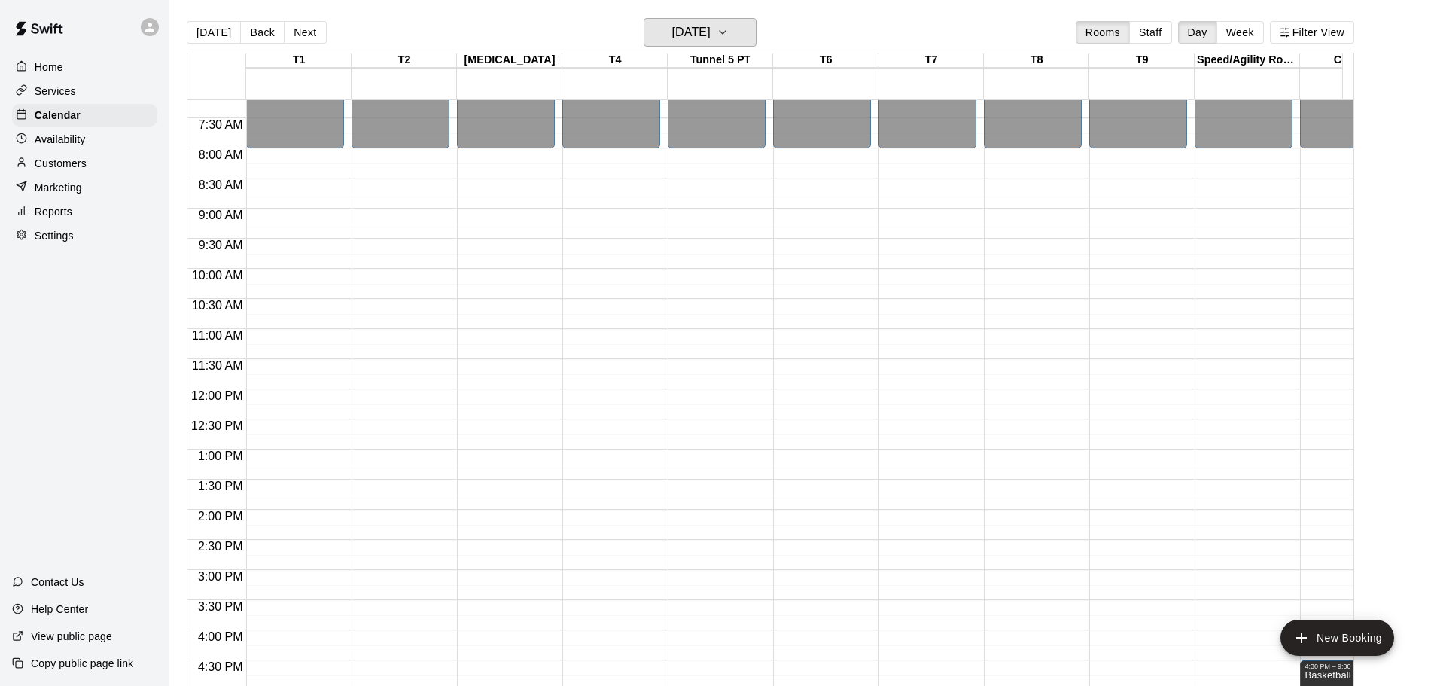
click at [711, 36] on h6 "[DATE]" at bounding box center [691, 32] width 38 height 21
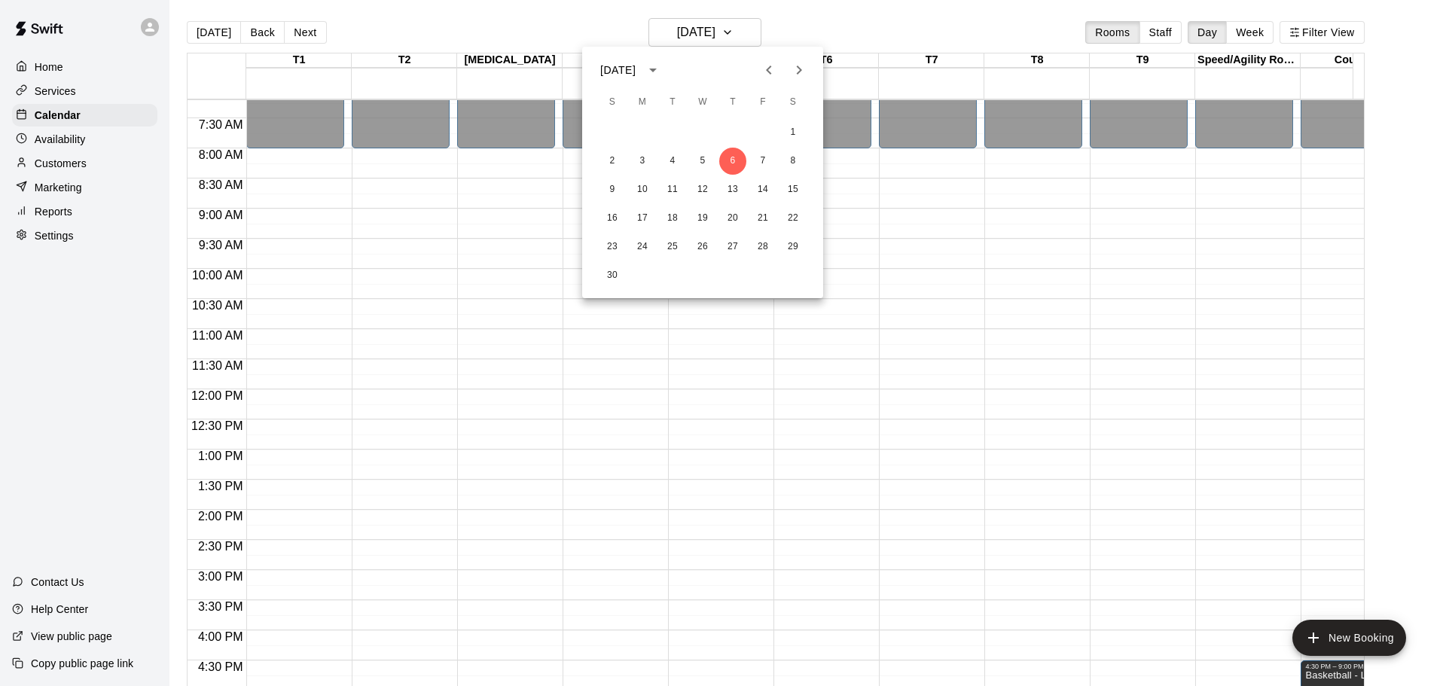
click at [803, 67] on icon "Next month" at bounding box center [799, 70] width 18 height 18
click at [666, 161] on button "9" at bounding box center [672, 161] width 27 height 27
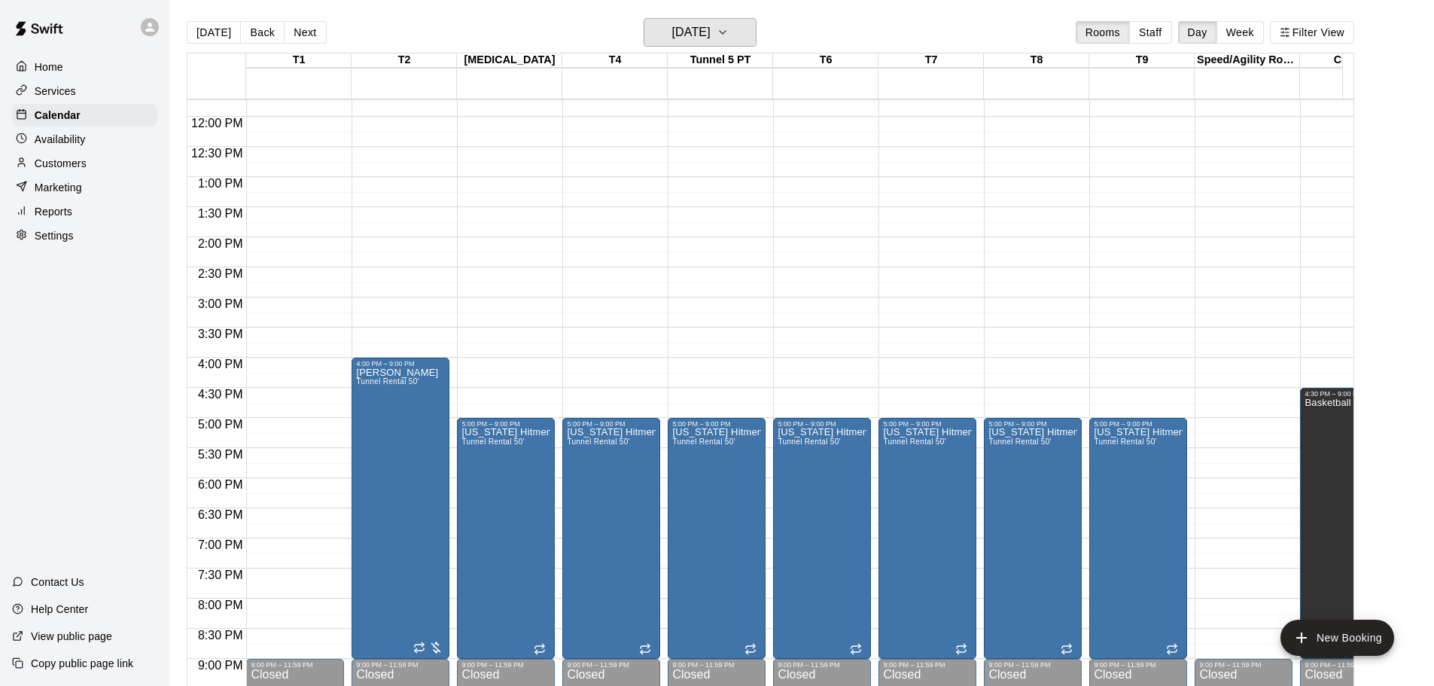
scroll to position [709, 0]
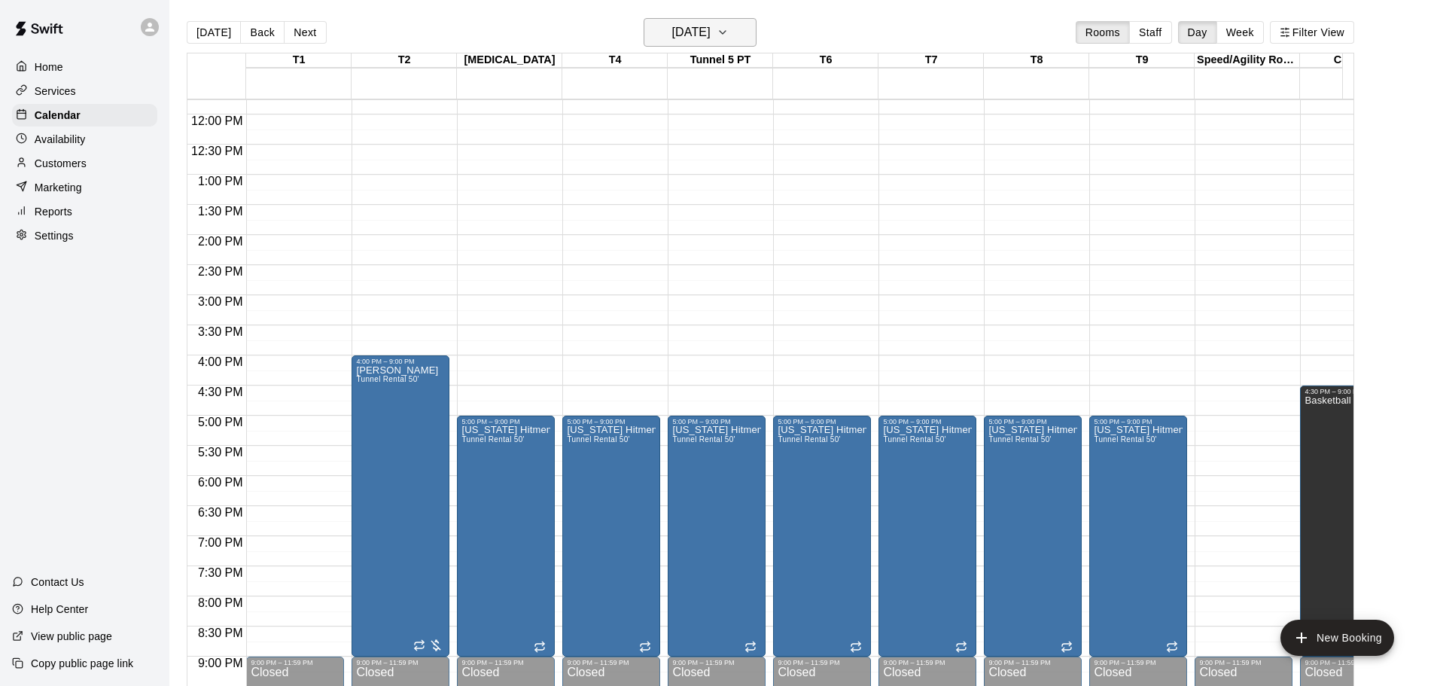
click at [711, 41] on h6 "[DATE]" at bounding box center [691, 32] width 38 height 21
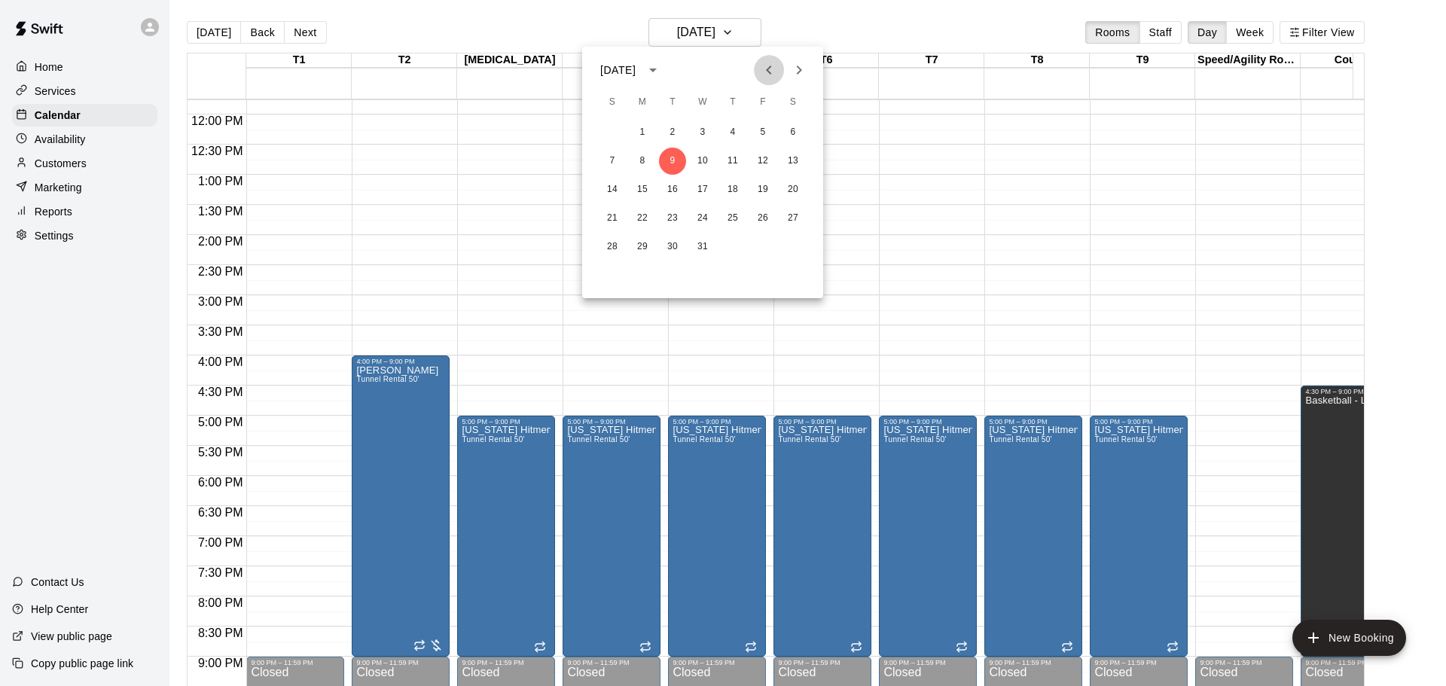
click at [765, 75] on icon "Previous month" at bounding box center [769, 70] width 18 height 18
click at [668, 194] on button "11" at bounding box center [672, 189] width 27 height 27
